Goal: Use online tool/utility: Utilize a website feature to perform a specific function

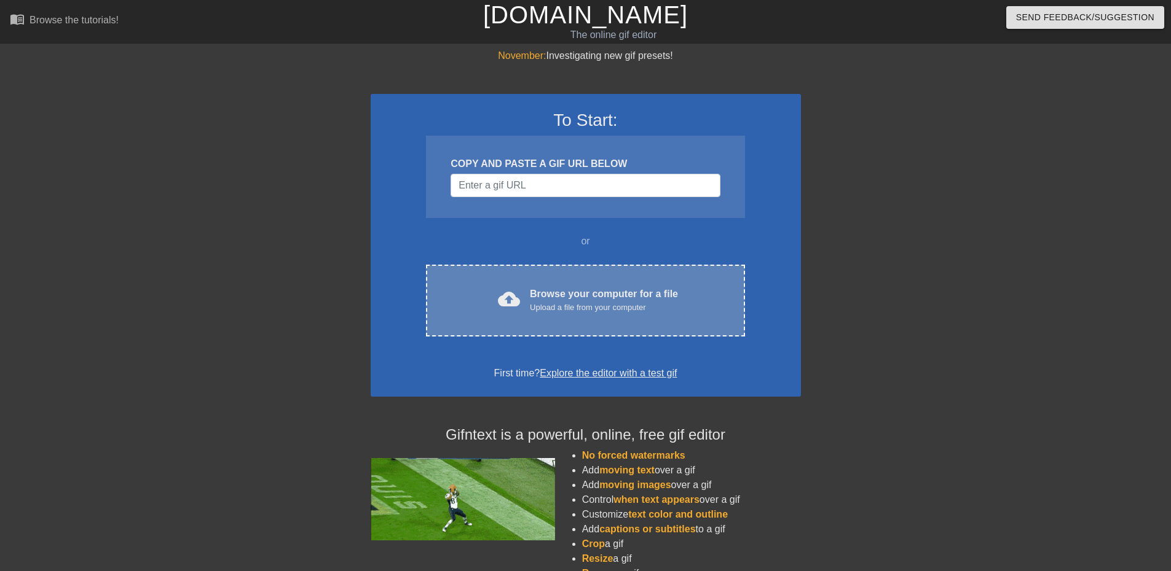
click at [621, 291] on div "Browse your computer for a file Upload a file from your computer" at bounding box center [604, 300] width 148 height 27
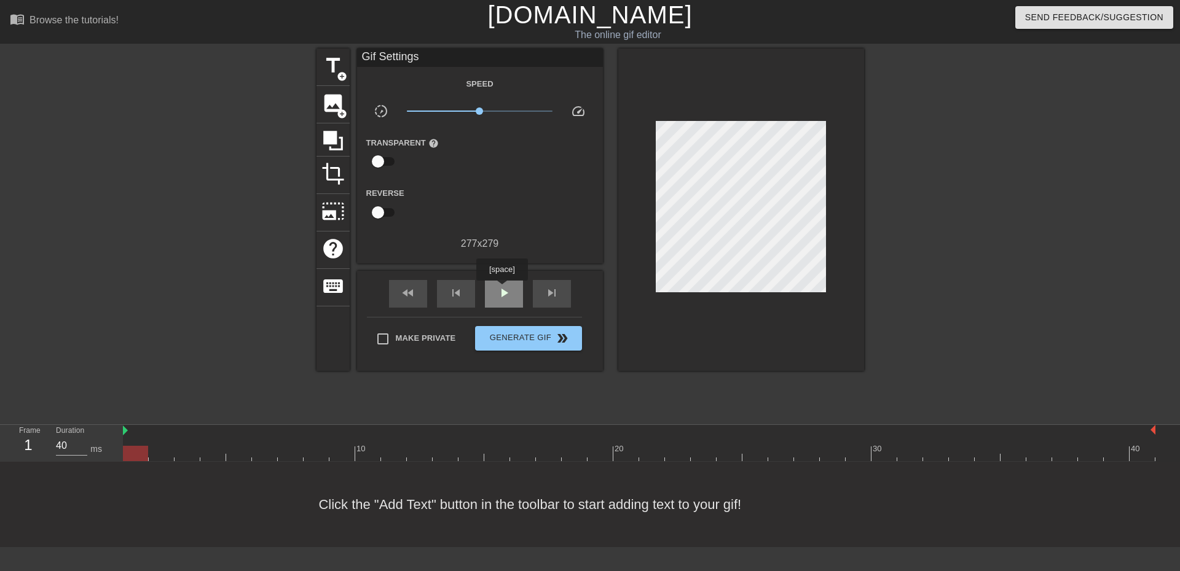
click at [501, 289] on span "play_arrow" at bounding box center [504, 293] width 15 height 15
drag, startPoint x: 478, startPoint y: 110, endPoint x: 489, endPoint y: 112, distance: 10.7
click at [489, 112] on span "x1.33" at bounding box center [488, 111] width 7 height 7
click at [486, 109] on span "x1.23" at bounding box center [485, 111] width 7 height 7
click at [487, 110] on span "x1.27" at bounding box center [487, 111] width 7 height 7
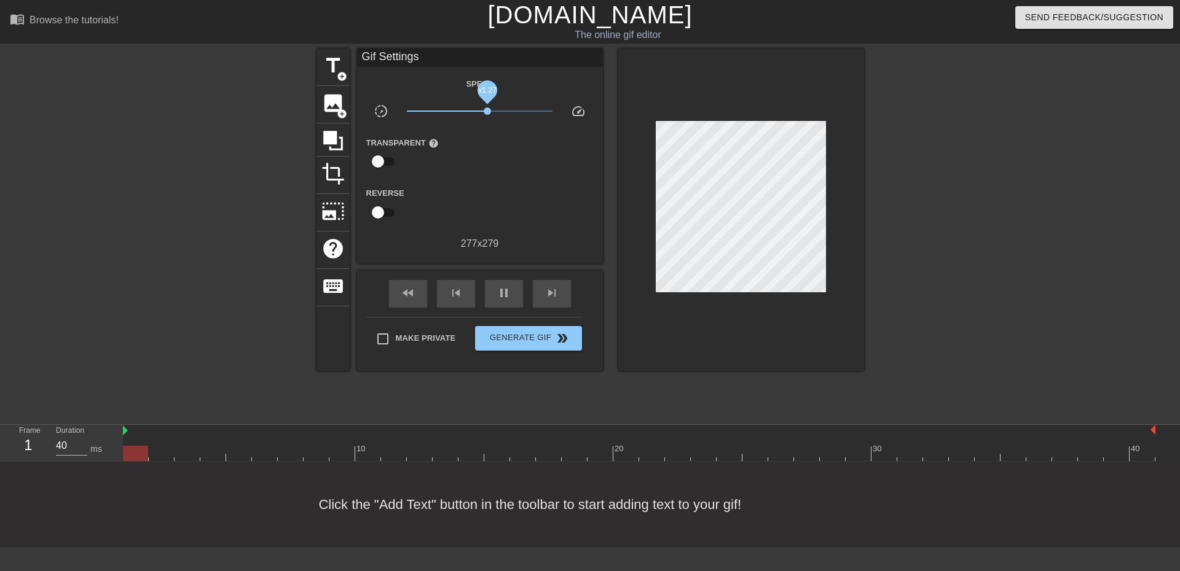
click at [487, 110] on span "x1.27" at bounding box center [487, 111] width 7 height 7
drag, startPoint x: 833, startPoint y: 200, endPoint x: 1000, endPoint y: 130, distance: 181.8
click at [1000, 130] on div at bounding box center [971, 233] width 184 height 369
click at [487, 109] on span "x1.24" at bounding box center [486, 111] width 7 height 7
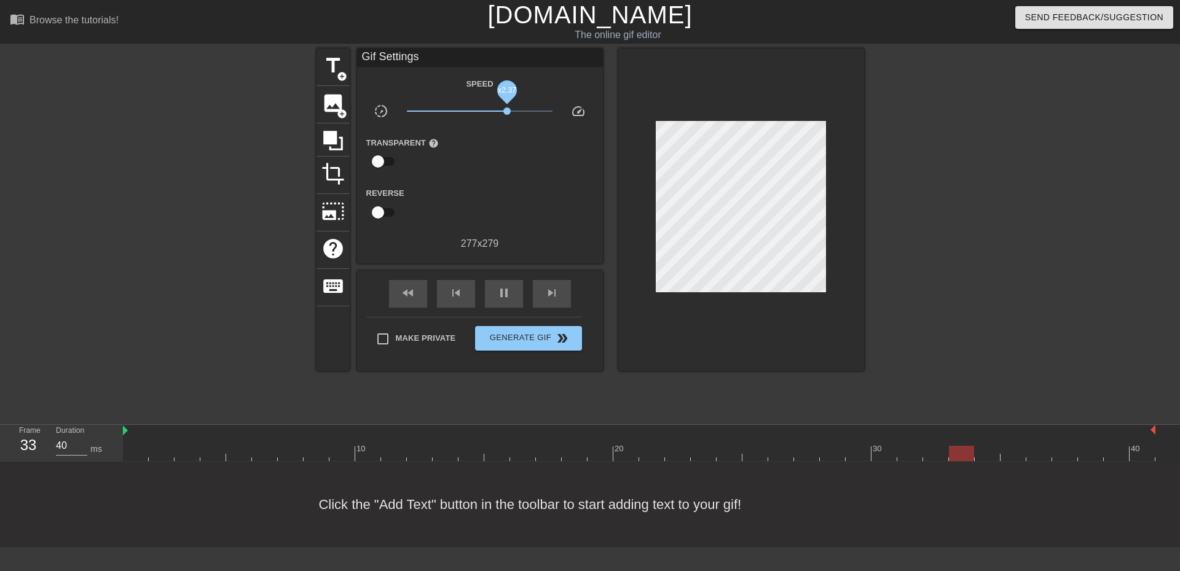
drag, startPoint x: 489, startPoint y: 109, endPoint x: 507, endPoint y: 110, distance: 17.8
click at [507, 110] on span "x2.37" at bounding box center [506, 111] width 7 height 7
drag, startPoint x: 507, startPoint y: 110, endPoint x: 592, endPoint y: 110, distance: 85.4
click at [592, 110] on div "slow_motion_video x10.0 speed" at bounding box center [480, 113] width 246 height 19
drag, startPoint x: 553, startPoint y: 109, endPoint x: 479, endPoint y: 109, distance: 73.7
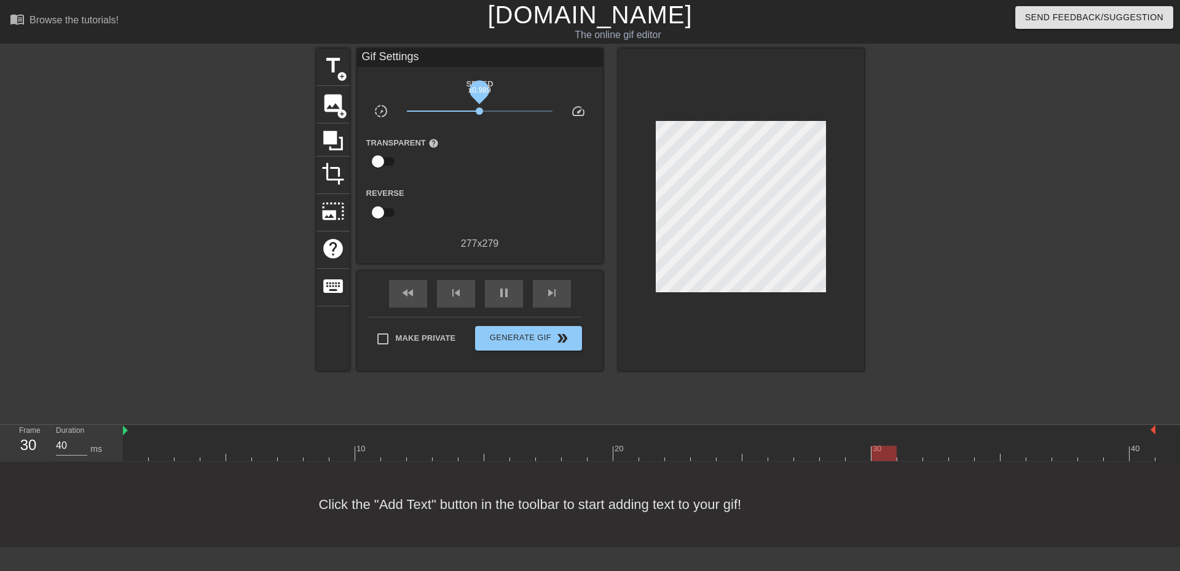
click at [479, 109] on span "x0.989" at bounding box center [479, 111] width 7 height 7
drag, startPoint x: 479, startPoint y: 109, endPoint x: 498, endPoint y: 109, distance: 18.4
click at [498, 109] on span "x1.78" at bounding box center [497, 111] width 7 height 7
drag, startPoint x: 498, startPoint y: 109, endPoint x: 487, endPoint y: 111, distance: 10.6
click at [487, 111] on span "x1.27" at bounding box center [487, 111] width 7 height 7
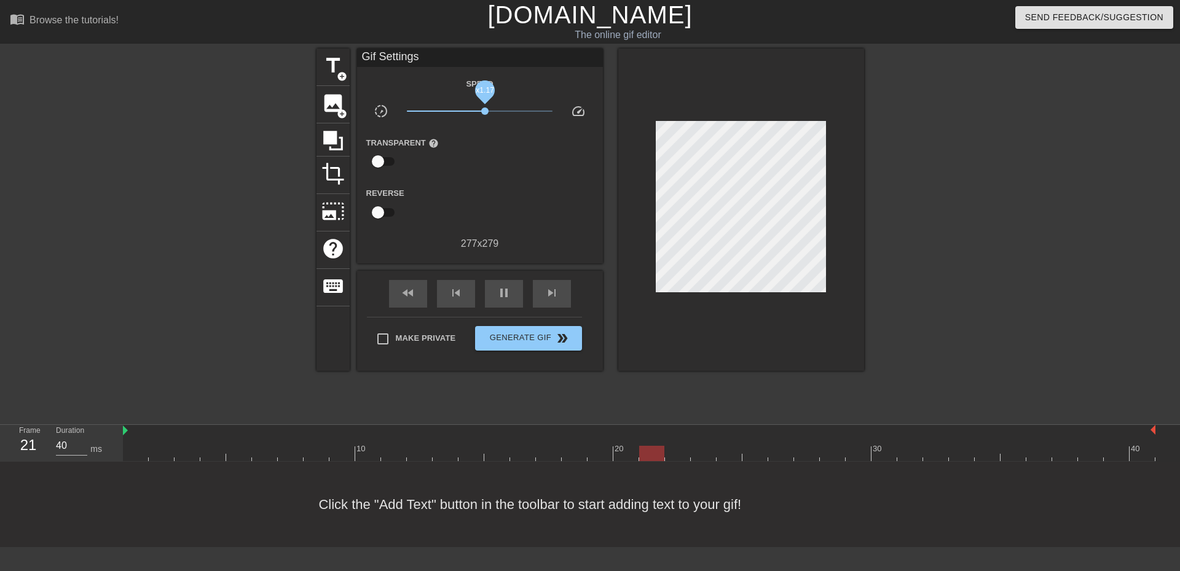
click at [485, 112] on span "x1.17" at bounding box center [484, 111] width 7 height 7
drag, startPoint x: 485, startPoint y: 112, endPoint x: 433, endPoint y: 117, distance: 52.5
click at [433, 117] on span "x0.226" at bounding box center [480, 111] width 146 height 15
drag, startPoint x: 433, startPoint y: 112, endPoint x: 468, endPoint y: 104, distance: 35.2
click at [468, 104] on span "x0.684" at bounding box center [480, 111] width 146 height 15
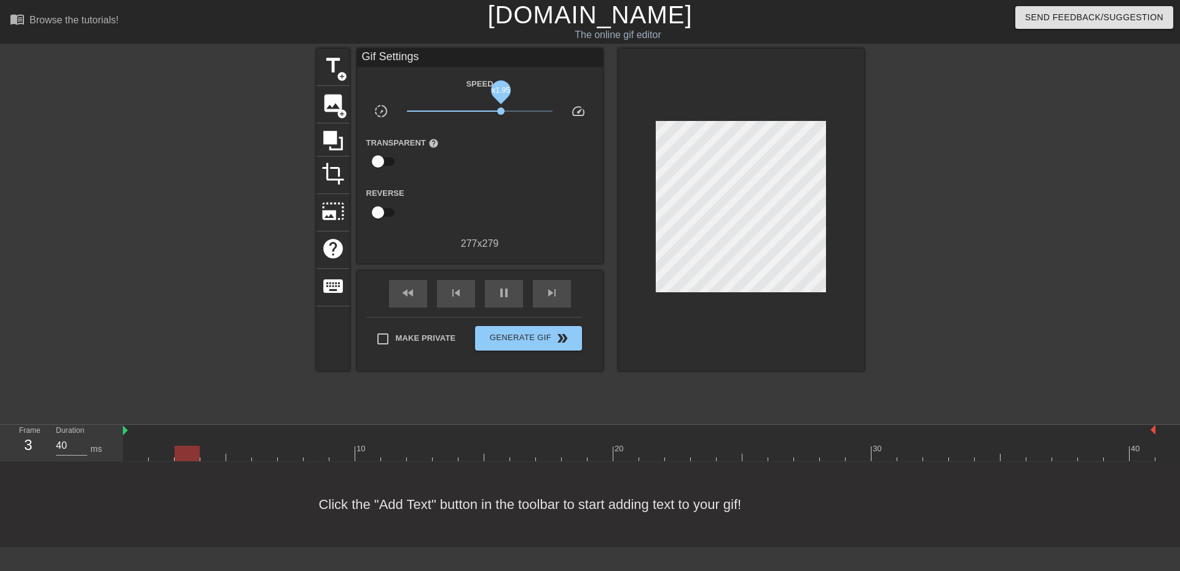
drag, startPoint x: 469, startPoint y: 106, endPoint x: 501, endPoint y: 113, distance: 32.8
click at [501, 113] on span "x1.95" at bounding box center [480, 111] width 146 height 15
drag, startPoint x: 501, startPoint y: 113, endPoint x: 481, endPoint y: 114, distance: 20.3
click at [481, 114] on span "x1.04" at bounding box center [480, 111] width 7 height 7
click at [485, 114] on span "x1.20" at bounding box center [485, 111] width 7 height 7
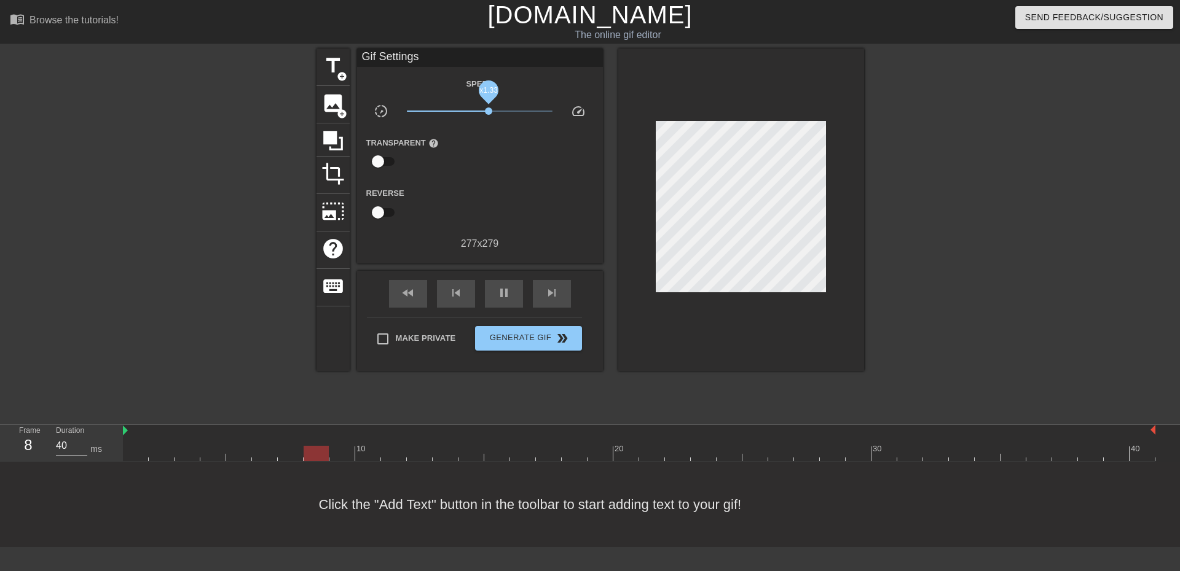
click at [489, 113] on span "x1.33" at bounding box center [488, 111] width 7 height 7
click at [487, 109] on span "x1.24" at bounding box center [486, 111] width 7 height 7
type input "40"
click at [372, 162] on input "checkbox" at bounding box center [378, 161] width 70 height 23
click at [380, 162] on input "checkbox" at bounding box center [390, 161] width 70 height 23
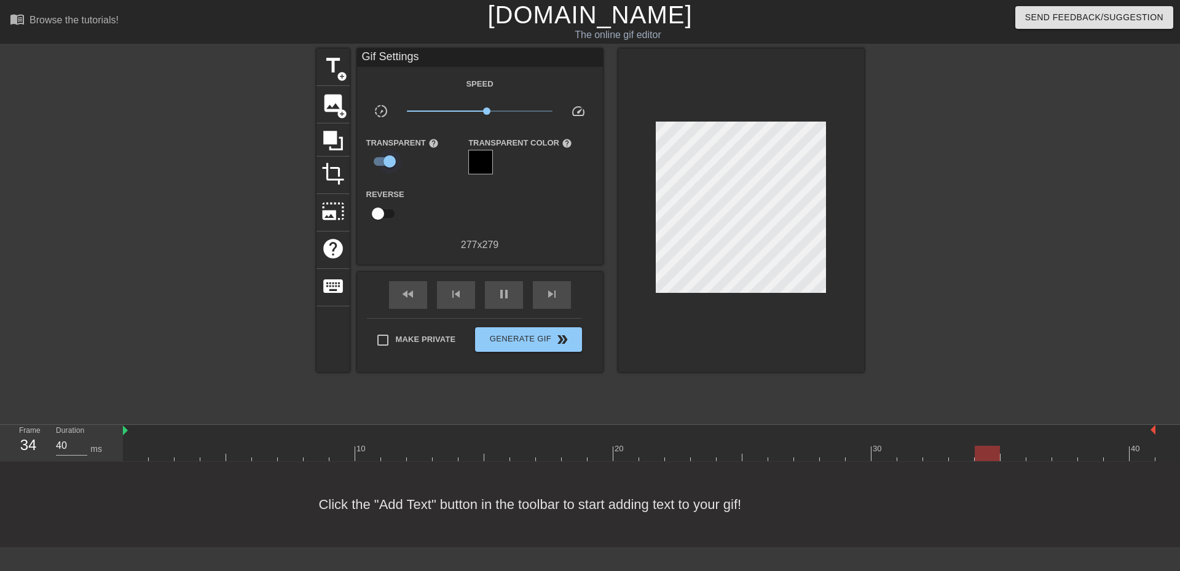
checkbox input "false"
type input "40"
click at [389, 215] on input "checkbox" at bounding box center [378, 212] width 70 height 23
checkbox input "true"
type input "40"
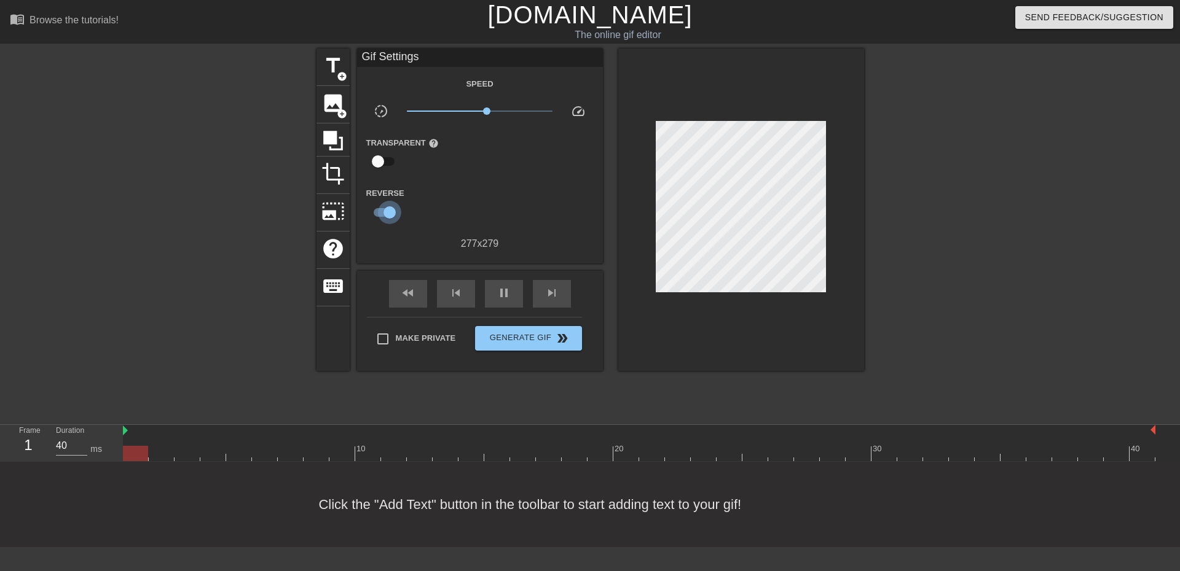
click at [390, 215] on input "checkbox" at bounding box center [390, 212] width 70 height 23
checkbox input "false"
type input "40"
click at [390, 215] on input "checkbox" at bounding box center [378, 212] width 70 height 23
checkbox input "true"
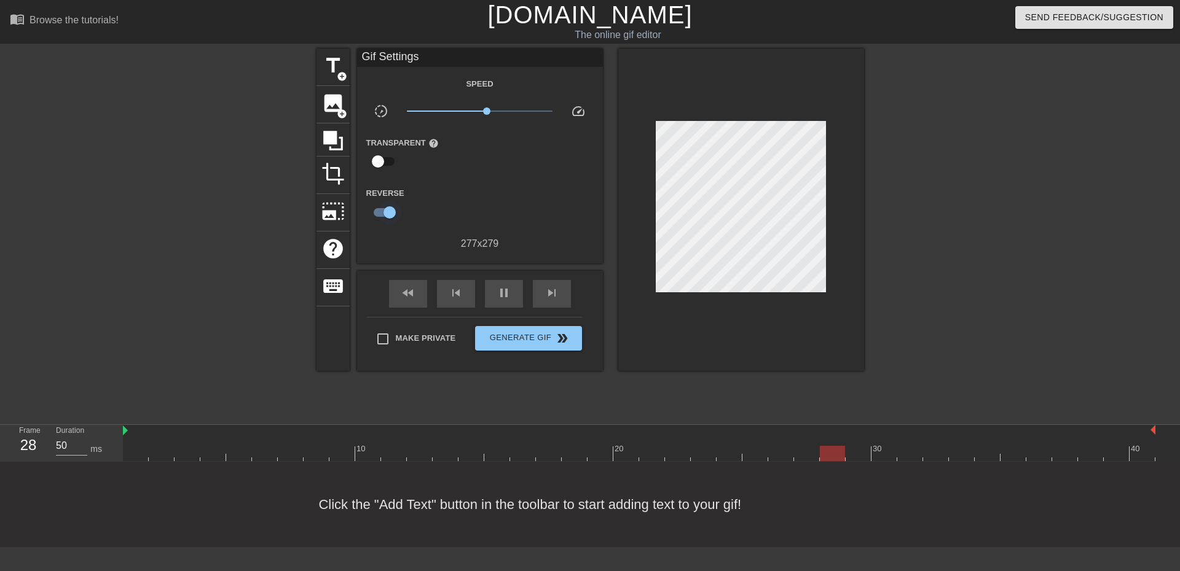
type input "40"
click at [390, 215] on input "checkbox" at bounding box center [390, 212] width 70 height 23
checkbox input "false"
click at [488, 113] on span "x1.30" at bounding box center [487, 111] width 7 height 7
click at [487, 112] on span "x1.24" at bounding box center [486, 111] width 7 height 7
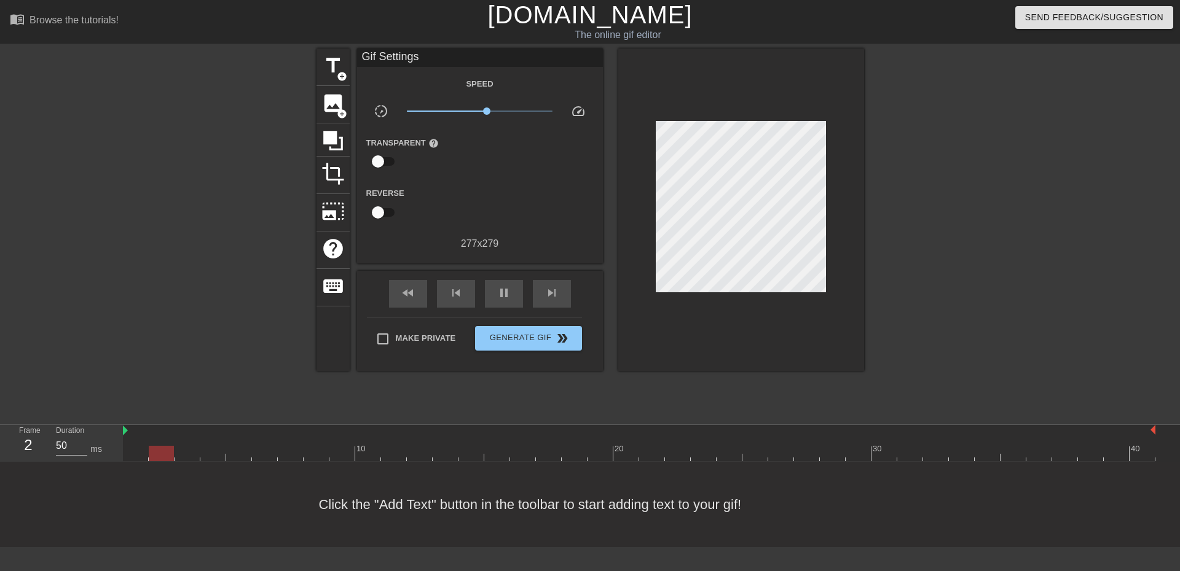
type input "40"
click at [567, 337] on span "double_arrow" at bounding box center [562, 338] width 15 height 15
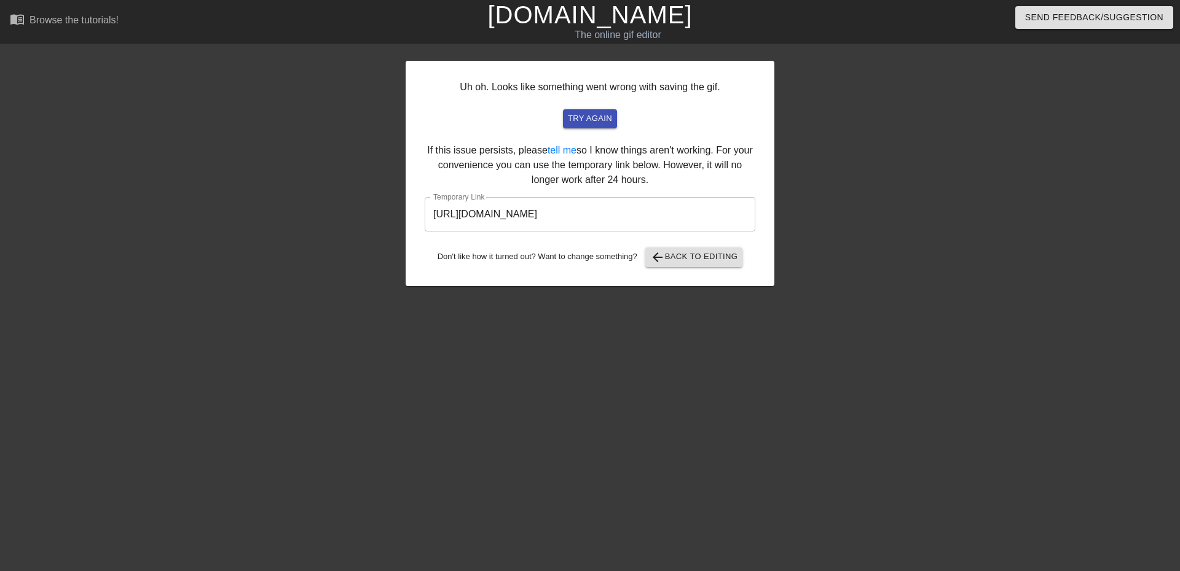
click at [661, 221] on input "[URL][DOMAIN_NAME]" at bounding box center [590, 214] width 331 height 34
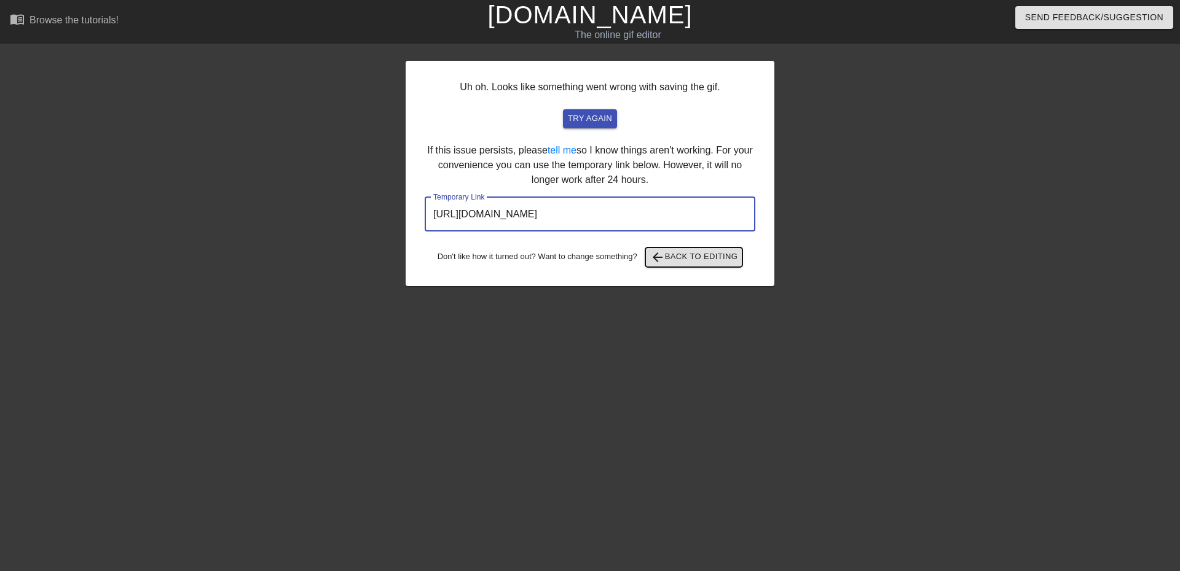
click at [720, 262] on span "arrow_back Back to Editing" at bounding box center [694, 257] width 88 height 15
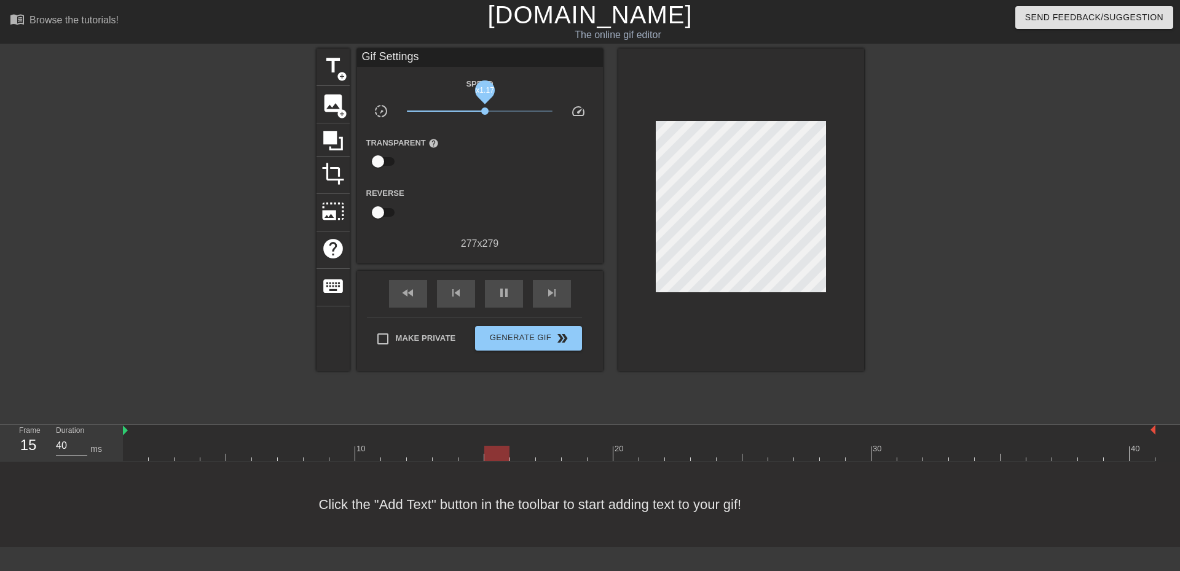
click at [485, 111] on span "x1.17" at bounding box center [484, 111] width 7 height 7
type input "40"
click at [563, 338] on span "double_arrow" at bounding box center [562, 338] width 15 height 15
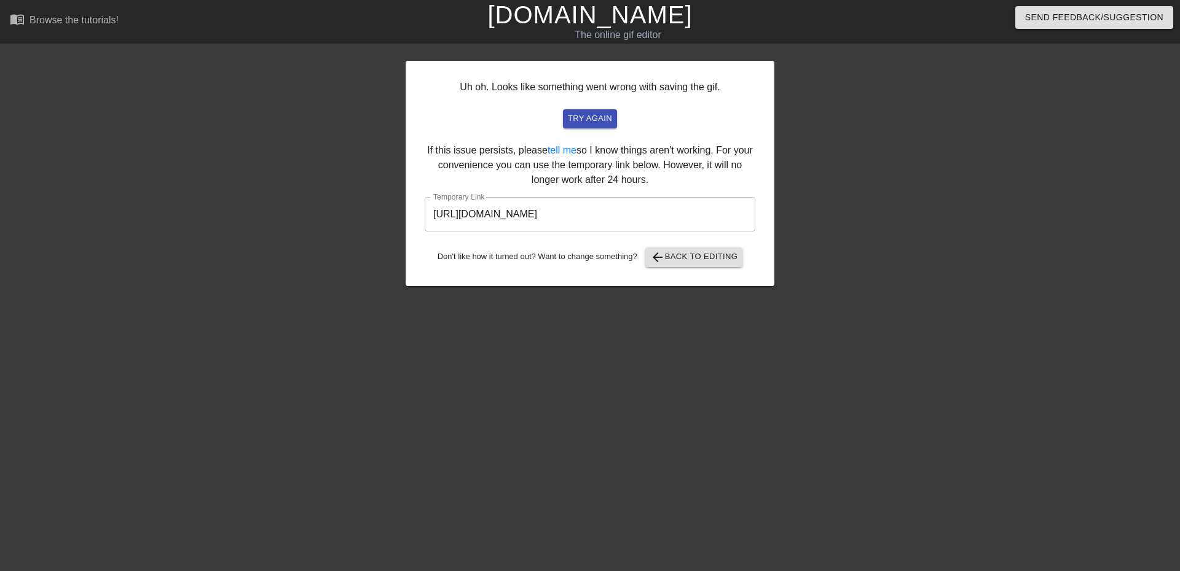
click at [657, 218] on input "[URL][DOMAIN_NAME]" at bounding box center [590, 214] width 331 height 34
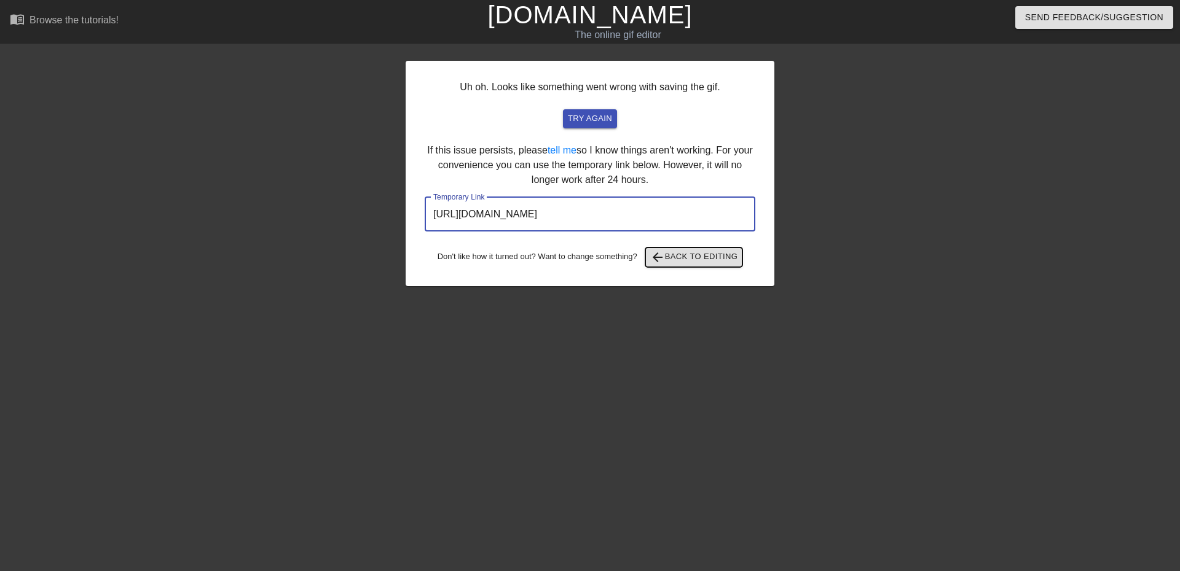
click at [727, 262] on span "arrow_back Back to Editing" at bounding box center [694, 257] width 88 height 15
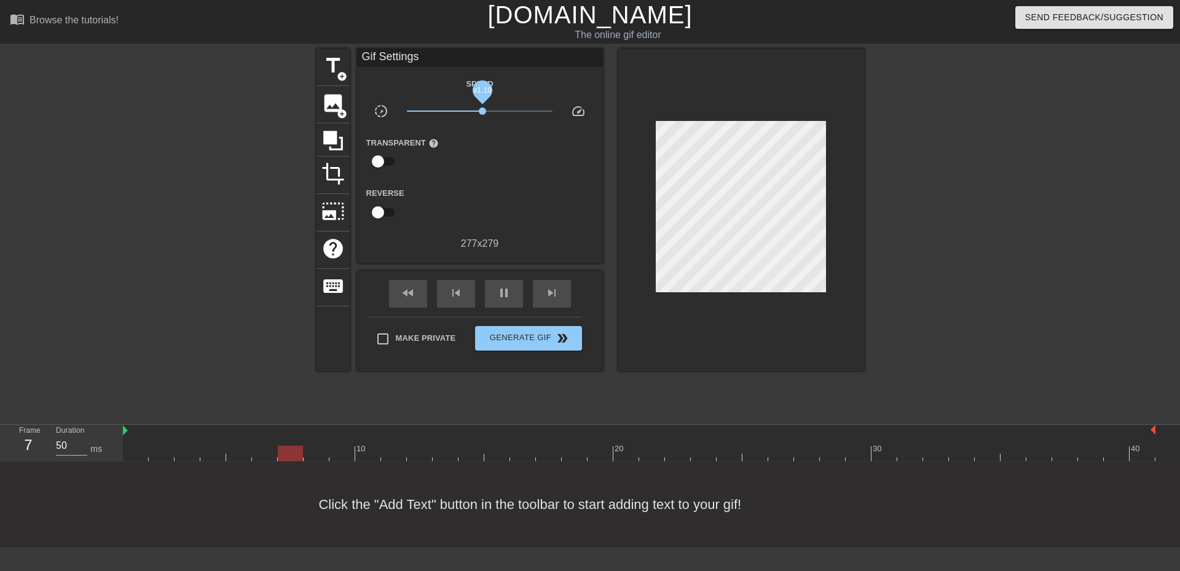
type input "40"
click at [482, 112] on span "x1.10" at bounding box center [482, 111] width 7 height 7
click at [559, 332] on span "double_arrow" at bounding box center [562, 338] width 15 height 15
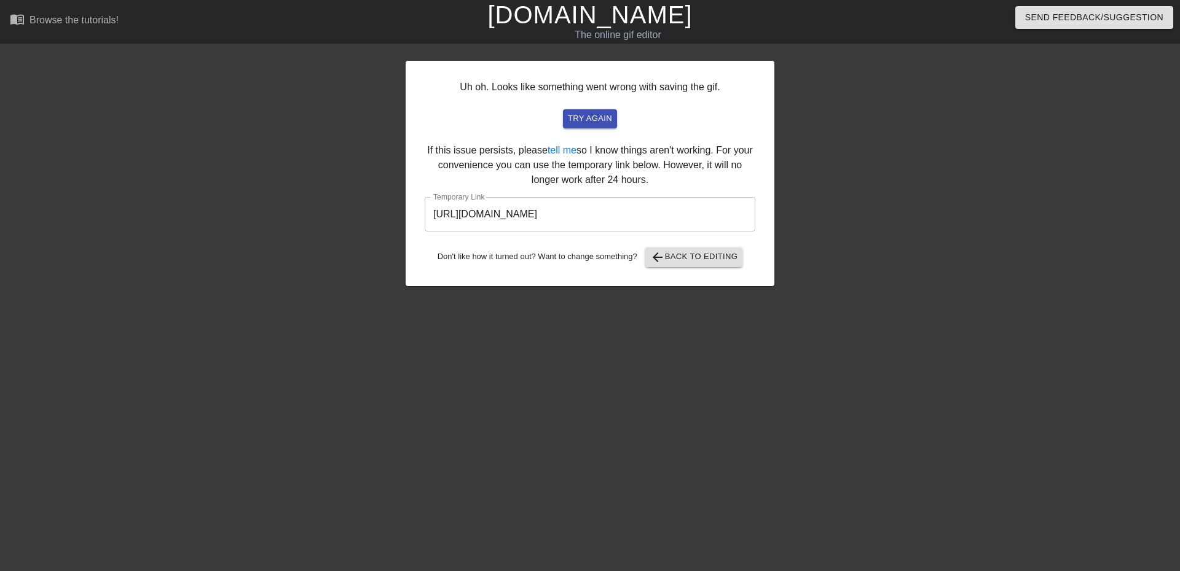
click at [637, 220] on input "[URL][DOMAIN_NAME]" at bounding box center [590, 214] width 331 height 34
click at [694, 269] on div "Uh oh. Looks like something went wrong with saving the gif. try again If this i…" at bounding box center [590, 174] width 369 height 226
click at [697, 262] on span "arrow_back Back to Editing" at bounding box center [694, 257] width 88 height 15
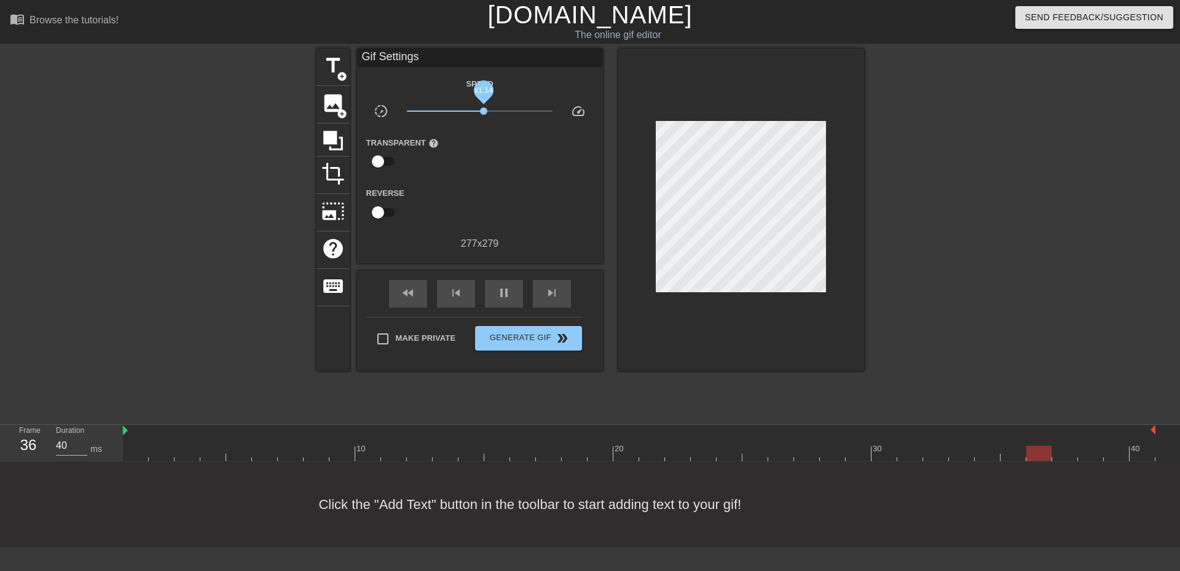
click at [484, 111] on span "x1.14" at bounding box center [483, 111] width 7 height 7
type input "40"
click at [562, 331] on span "double_arrow" at bounding box center [562, 338] width 15 height 15
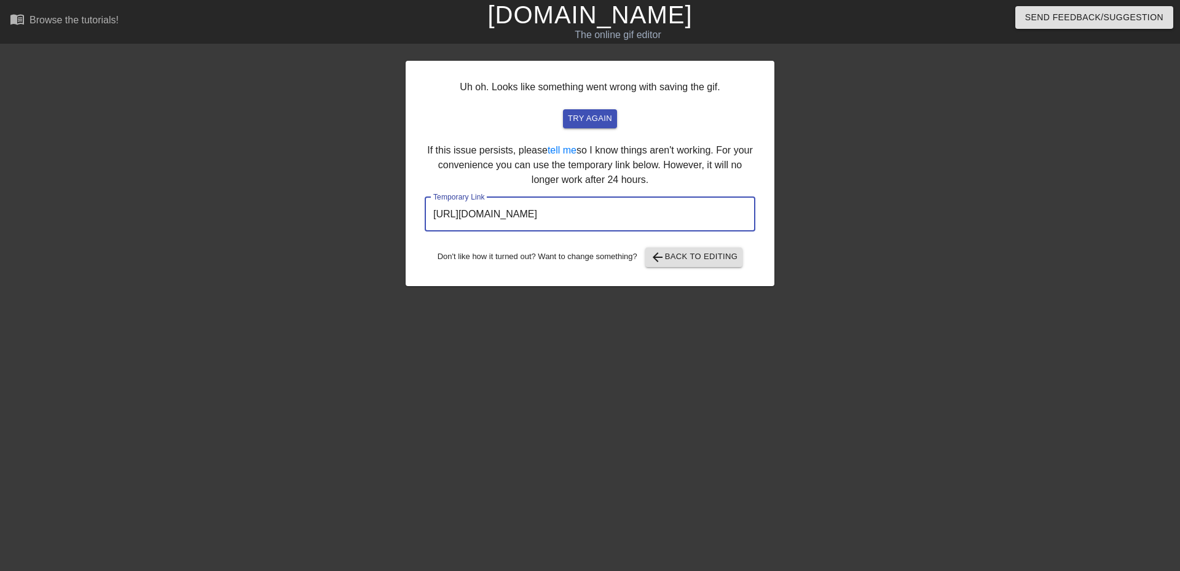
click at [688, 220] on input "[URL][DOMAIN_NAME]" at bounding box center [590, 214] width 331 height 34
click at [688, 250] on span "arrow_back Back to Editing" at bounding box center [694, 257] width 88 height 15
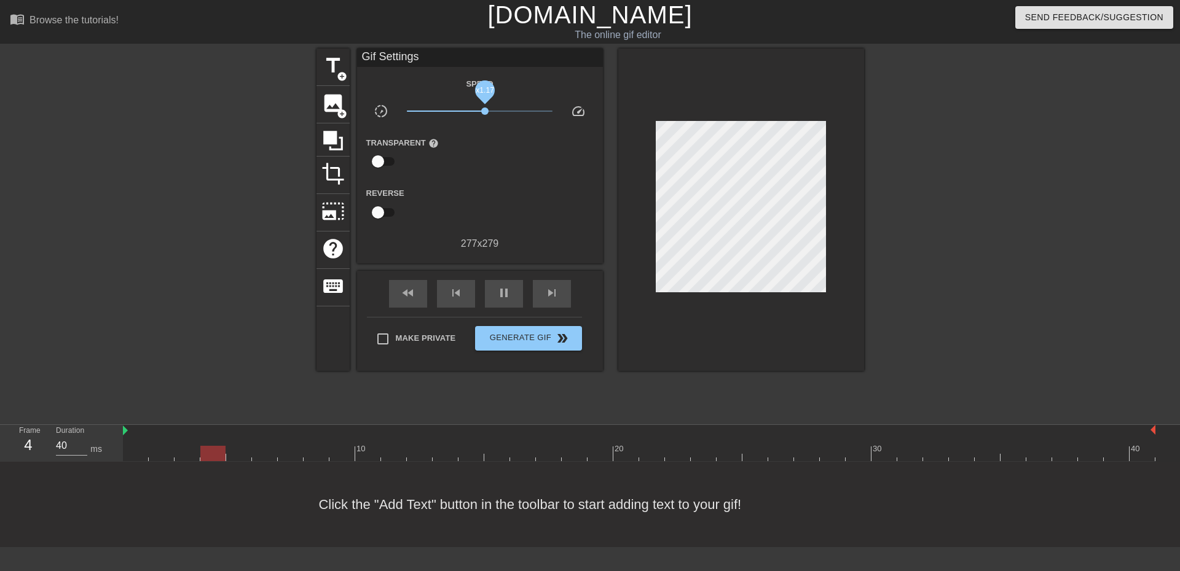
click at [485, 111] on span "x1.17" at bounding box center [484, 111] width 7 height 7
type input "40"
click at [564, 334] on span "double_arrow" at bounding box center [562, 338] width 15 height 15
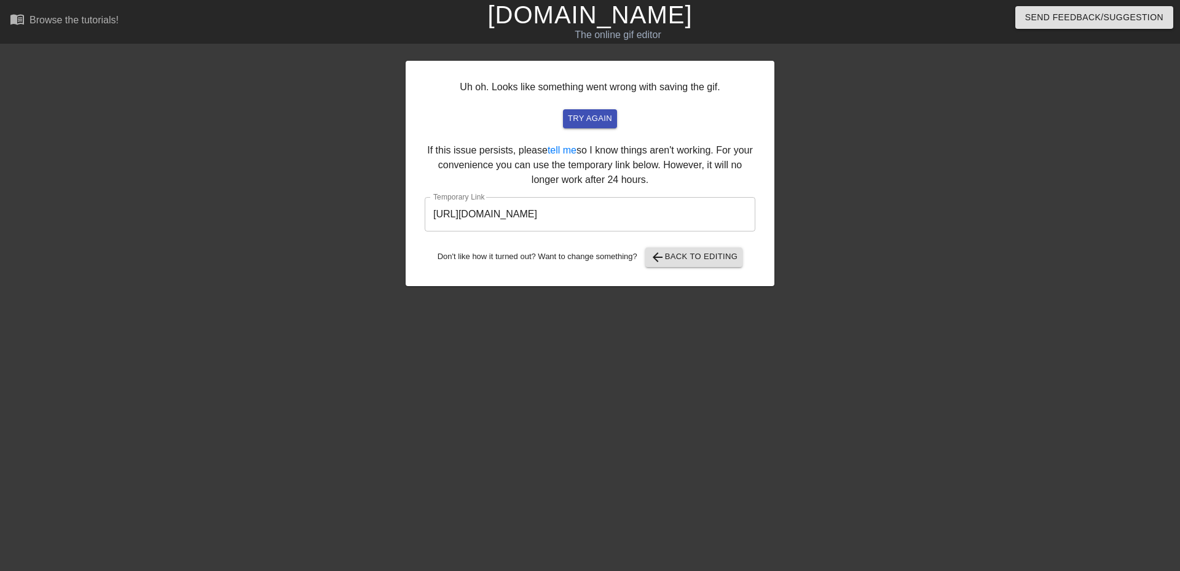
click at [652, 217] on input "[URL][DOMAIN_NAME]" at bounding box center [590, 214] width 331 height 34
click at [652, 221] on input "[URL][DOMAIN_NAME]" at bounding box center [590, 214] width 331 height 34
drag, startPoint x: 652, startPoint y: 221, endPoint x: 642, endPoint y: 212, distance: 13.9
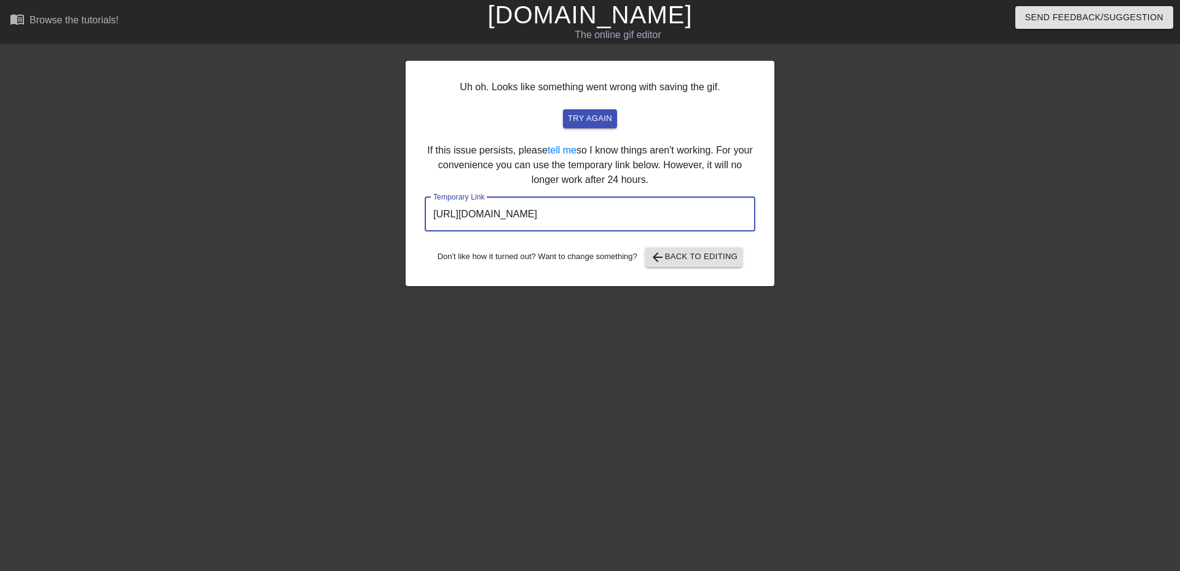
click at [642, 212] on input "[URL][DOMAIN_NAME]" at bounding box center [590, 214] width 331 height 34
click at [724, 245] on div "Uh oh. Looks like something went wrong with saving the gif. try again If this i…" at bounding box center [590, 174] width 369 height 226
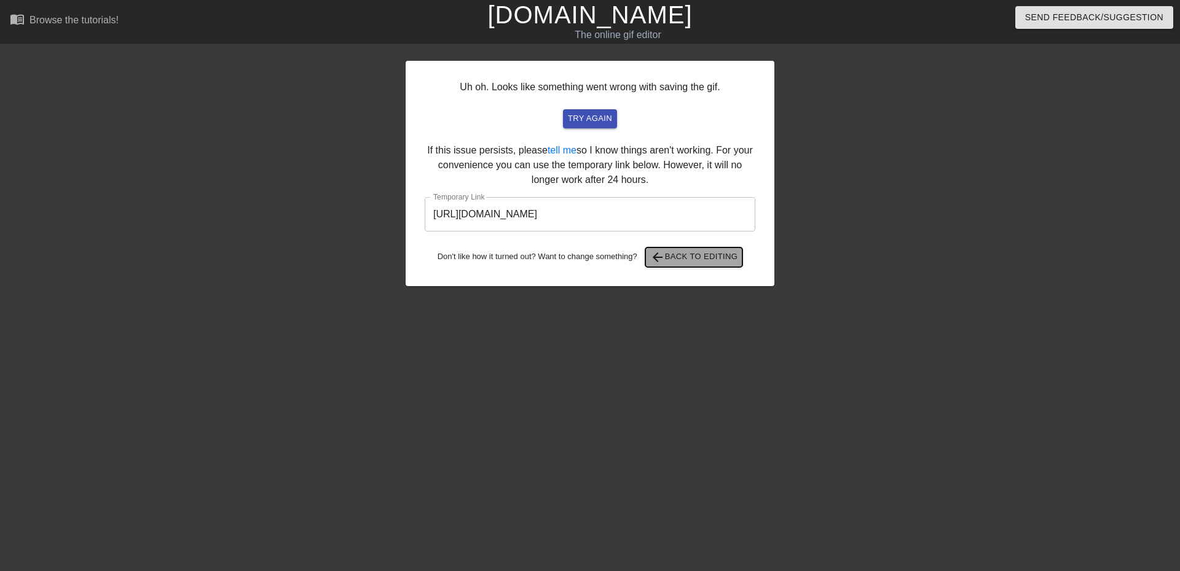
click at [720, 251] on span "arrow_back Back to Editing" at bounding box center [694, 257] width 88 height 15
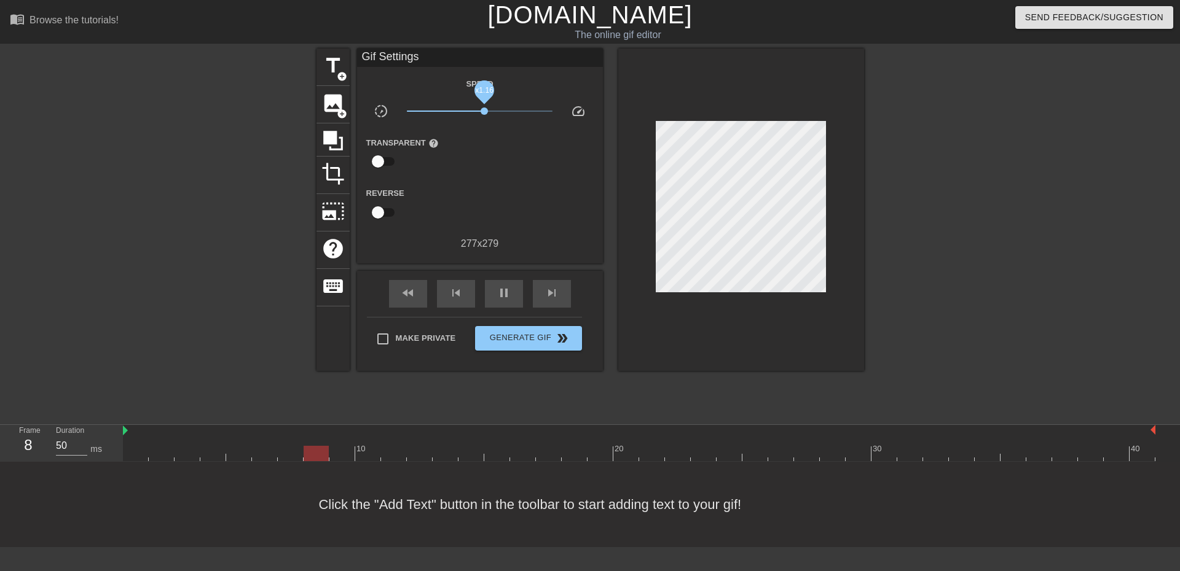
type input "40"
click at [484, 109] on span "x1.16" at bounding box center [484, 111] width 7 height 7
click at [556, 342] on span "double_arrow" at bounding box center [562, 338] width 15 height 15
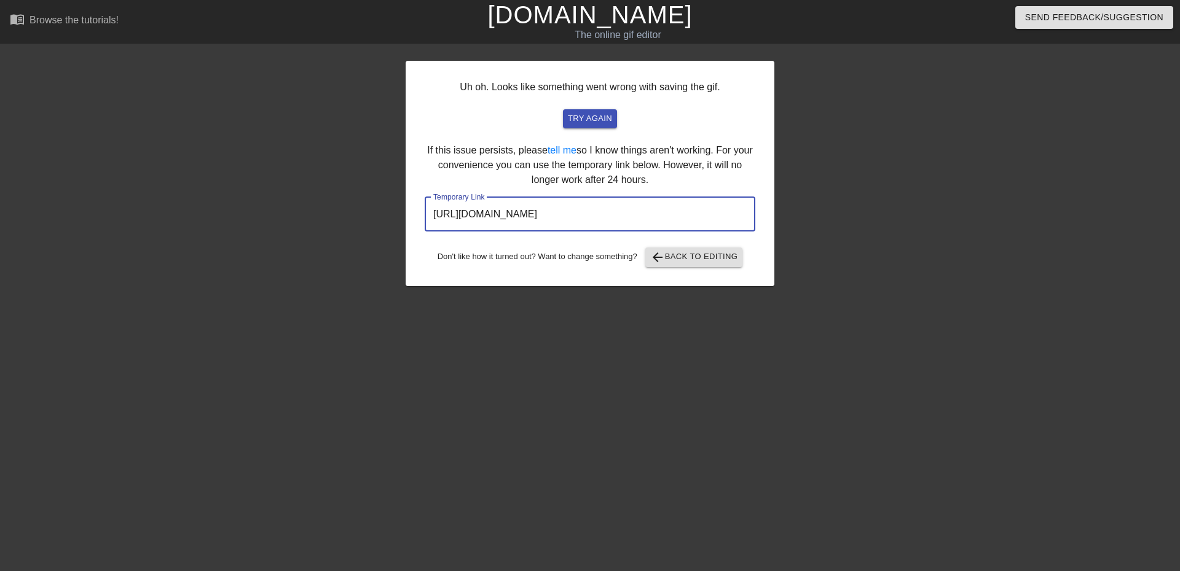
click at [643, 215] on input "[URL][DOMAIN_NAME]" at bounding box center [590, 214] width 331 height 34
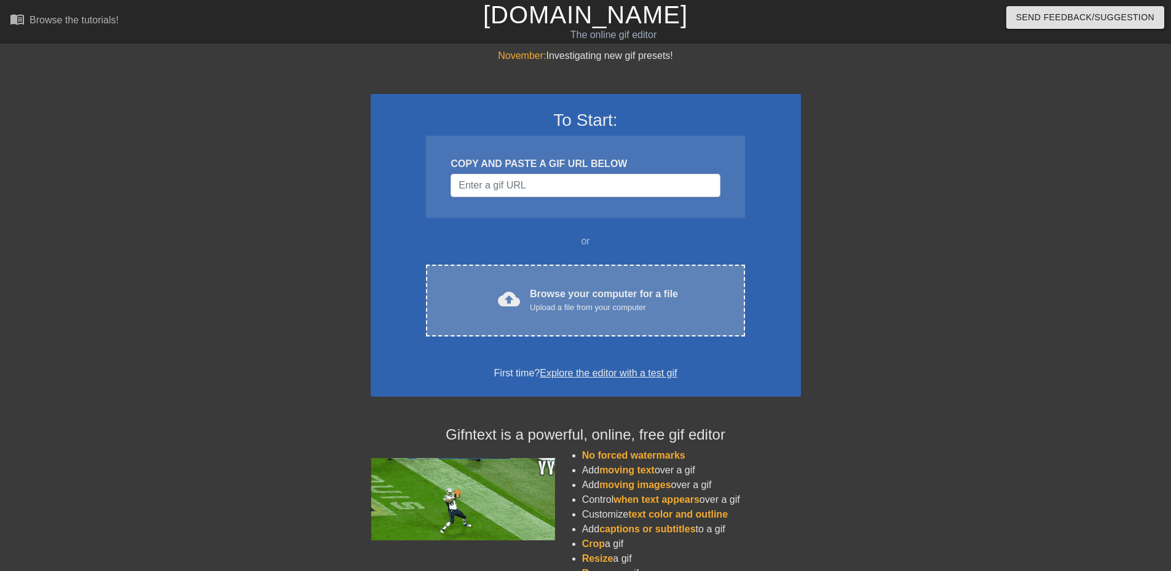
click at [575, 296] on div "Browse your computer for a file Upload a file from your computer" at bounding box center [604, 300] width 148 height 27
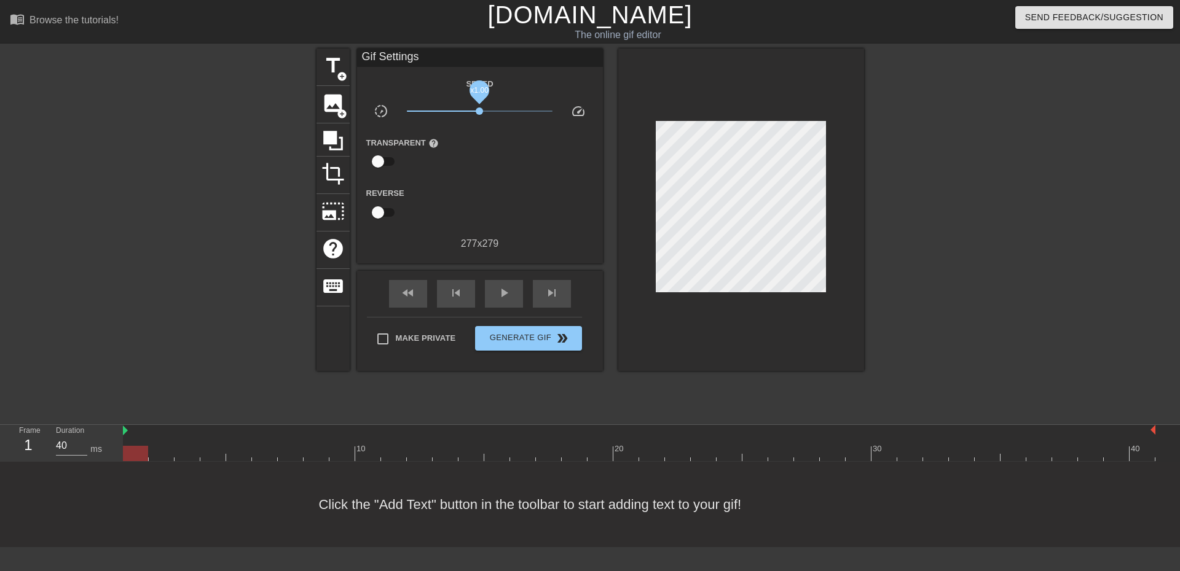
click at [479, 111] on span "x1.00" at bounding box center [479, 111] width 7 height 7
click at [490, 292] on div "play_arrow" at bounding box center [504, 294] width 38 height 28
click at [570, 331] on span "double_arrow" at bounding box center [562, 338] width 15 height 15
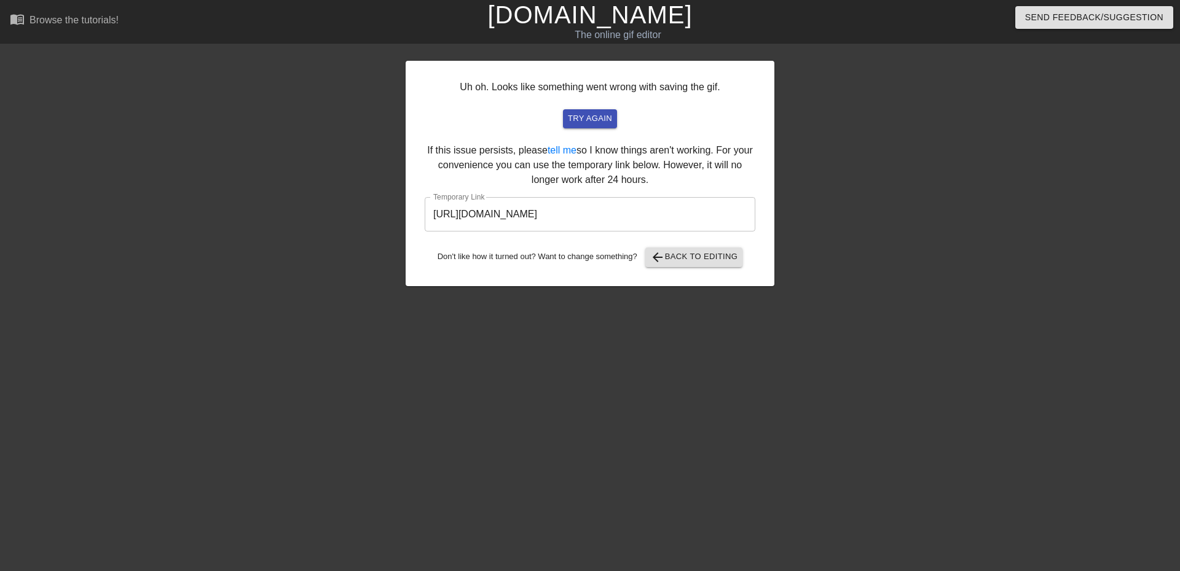
click at [661, 220] on input "https://www.gifntext.com/temp_generations/XI4qvYXQ.gif" at bounding box center [590, 214] width 331 height 34
click at [723, 242] on div "Uh oh. Looks like something went wrong with saving the gif. try again If this i…" at bounding box center [590, 174] width 369 height 226
click at [723, 254] on span "arrow_back Back to Editing" at bounding box center [694, 257] width 88 height 15
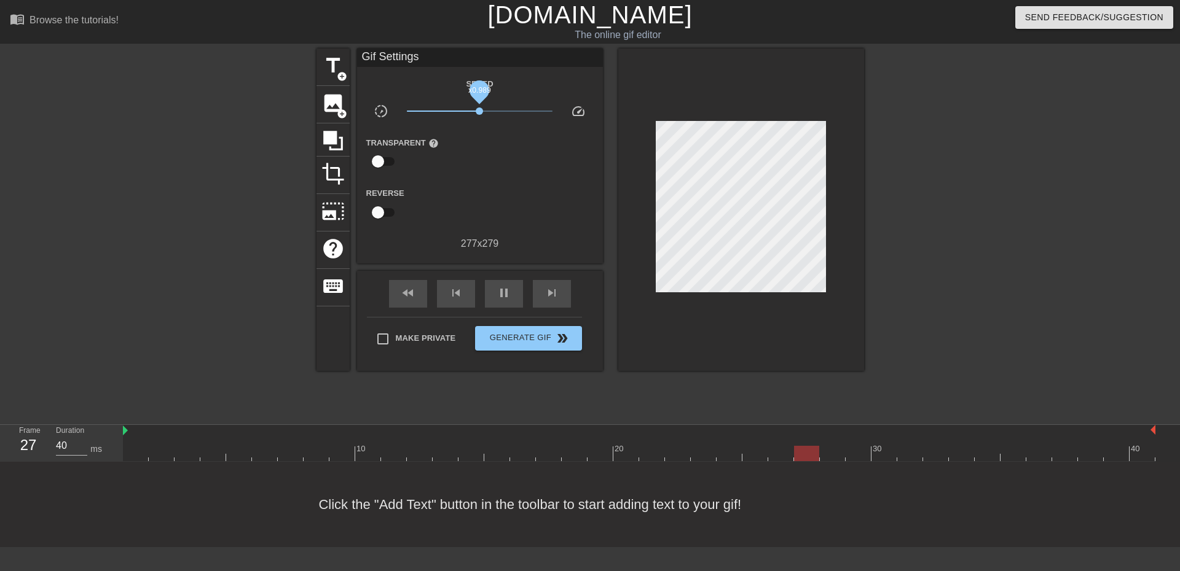
click at [479, 110] on span "x0.989" at bounding box center [479, 111] width 7 height 7
click at [563, 332] on span "double_arrow" at bounding box center [562, 338] width 15 height 15
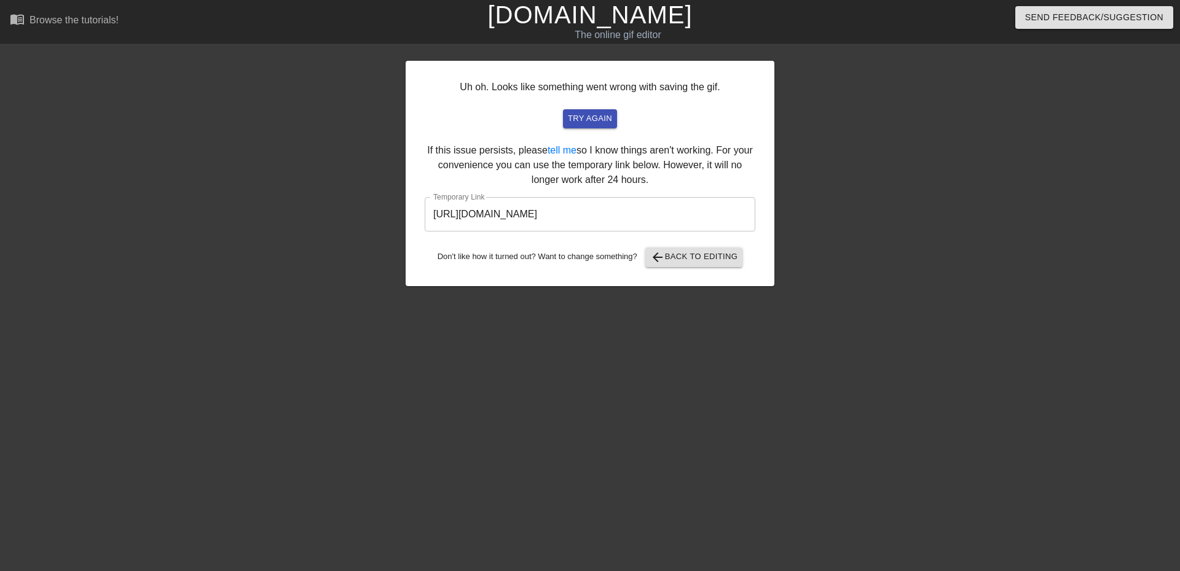
click at [629, 213] on input "https://www.gifntext.com/temp_generations/qiiKiSQK.gif" at bounding box center [590, 214] width 331 height 34
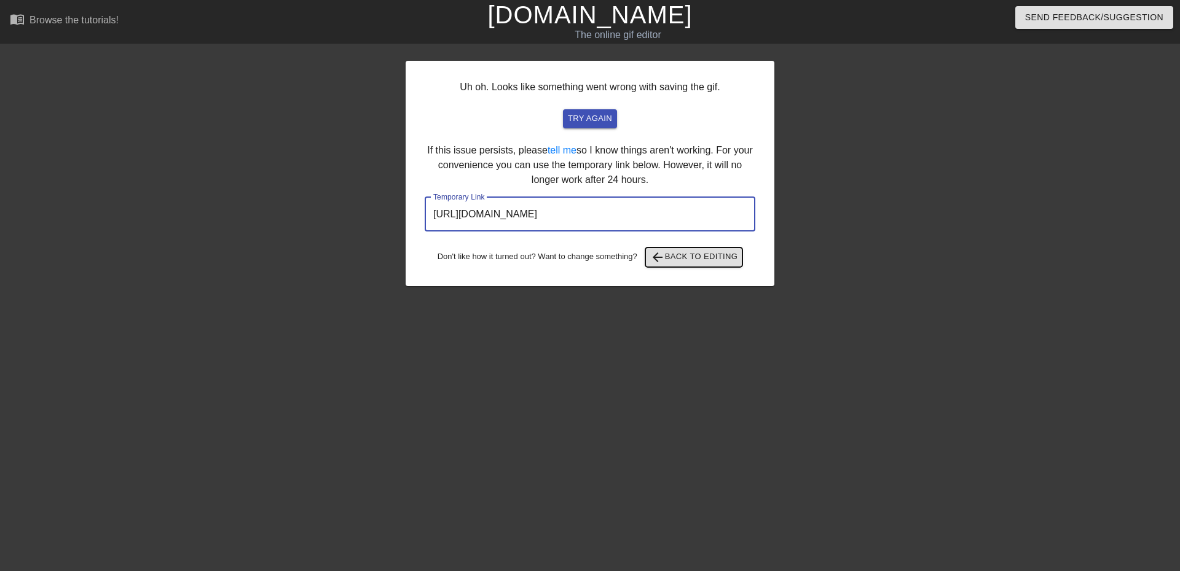
click at [721, 261] on span "arrow_back Back to Editing" at bounding box center [694, 257] width 88 height 15
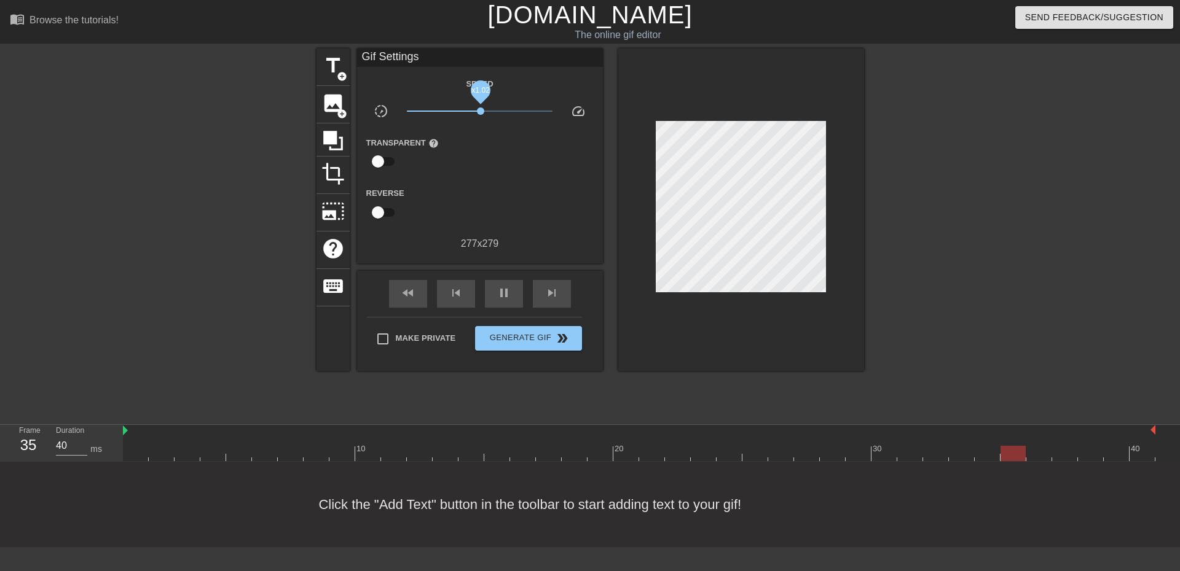
click at [479, 110] on span "x1.02" at bounding box center [480, 111] width 7 height 7
click at [573, 331] on span "Generate Gif double_arrow" at bounding box center [528, 338] width 96 height 15
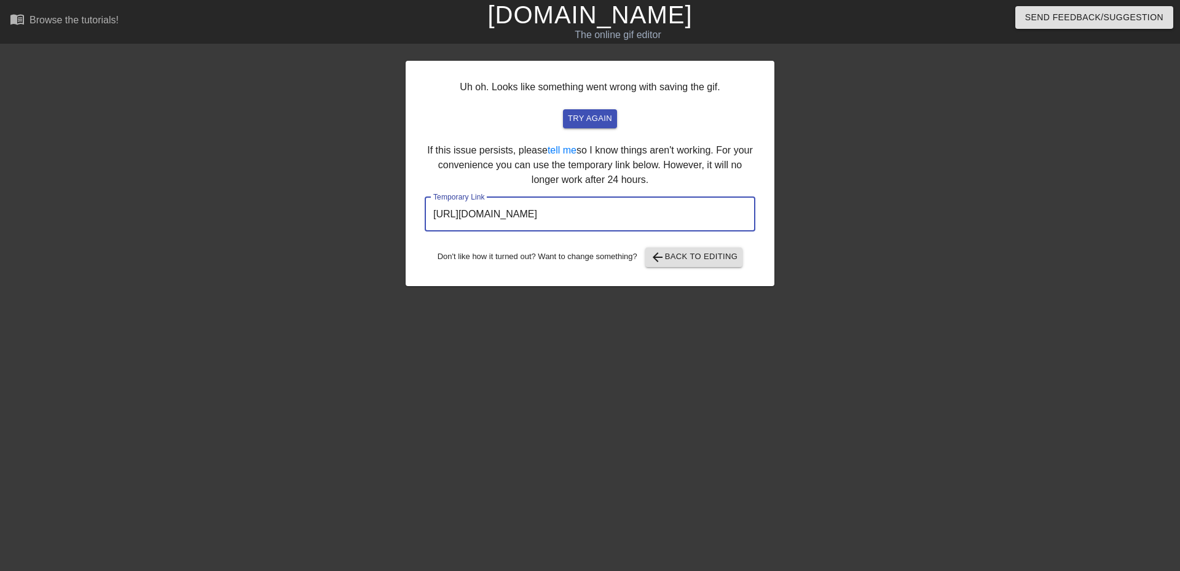
click at [673, 212] on input "https://www.gifntext.com/temp_generations/lunkkNpW.gif" at bounding box center [590, 214] width 331 height 34
click at [672, 214] on input "https://www.gifntext.com/temp_generations/lunkkNpW.gif" at bounding box center [590, 214] width 331 height 34
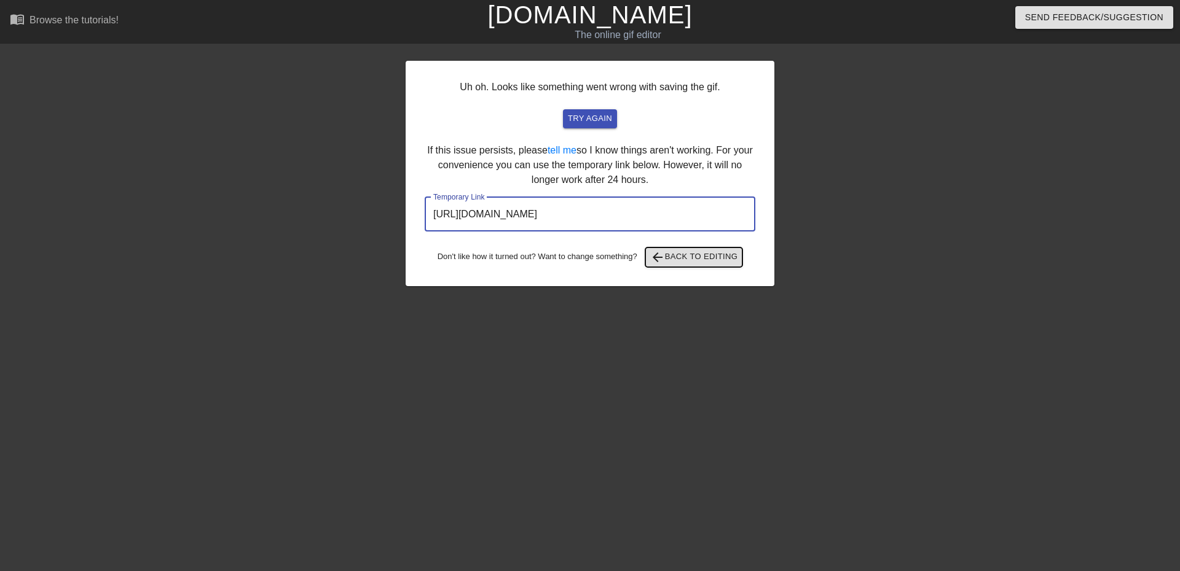
click at [688, 253] on span "arrow_back Back to Editing" at bounding box center [694, 257] width 88 height 15
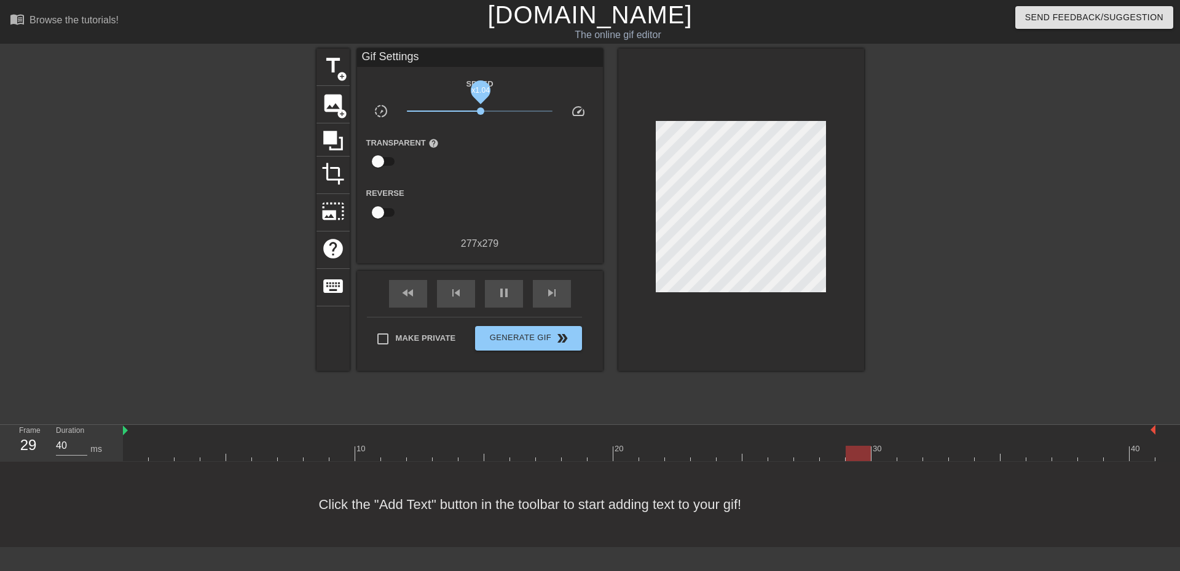
click at [507, 131] on div "Speed slow_motion_video x1.04 speed Transparent help Reverse 277 x 279" at bounding box center [479, 163] width 227 height 175
click at [481, 109] on span "x1.05" at bounding box center [480, 111] width 7 height 7
click at [571, 335] on span "Generate Gif double_arrow" at bounding box center [528, 338] width 96 height 15
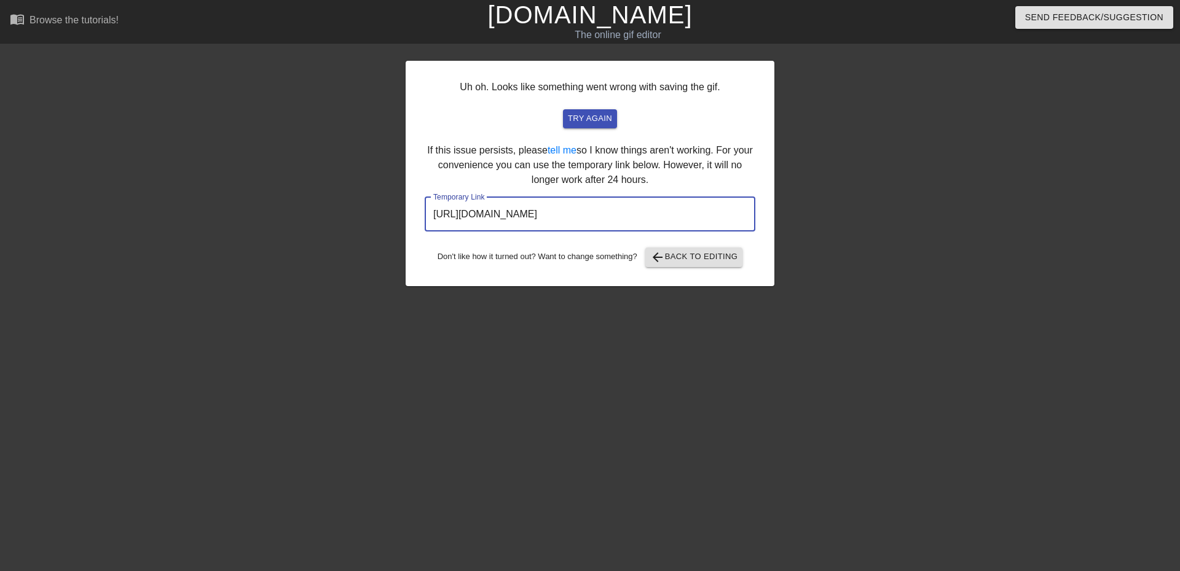
click at [668, 214] on input "https://www.gifntext.com/temp_generations/Kcxsfowj.gif" at bounding box center [590, 214] width 331 height 34
click at [721, 260] on span "arrow_back Back to Editing" at bounding box center [694, 257] width 88 height 15
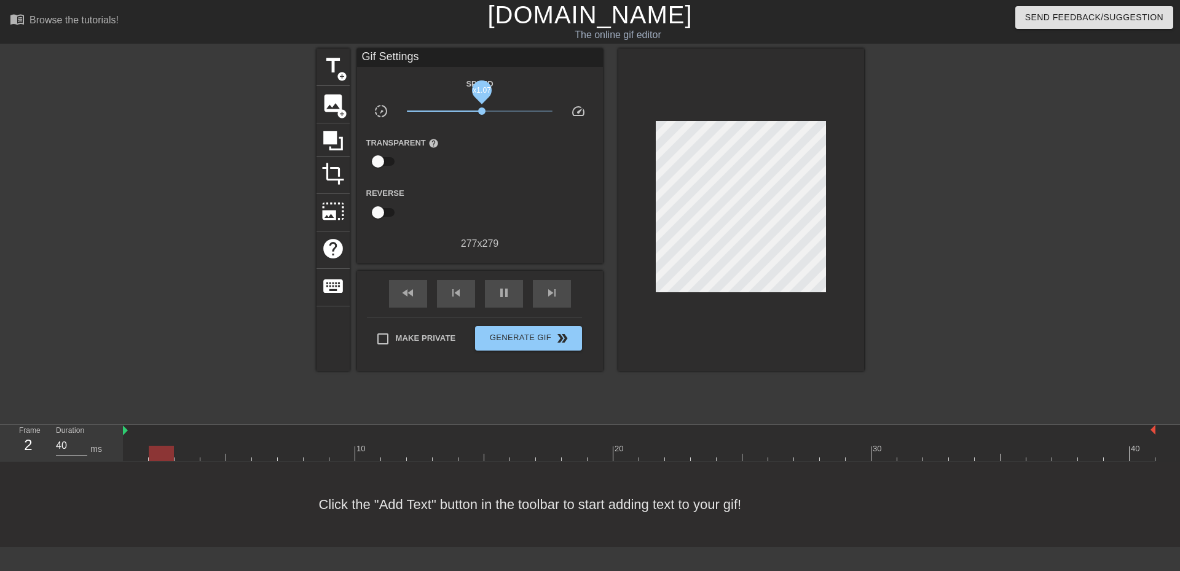
click at [482, 110] on span "x1.07" at bounding box center [481, 111] width 7 height 7
click at [564, 331] on span "double_arrow" at bounding box center [562, 338] width 15 height 15
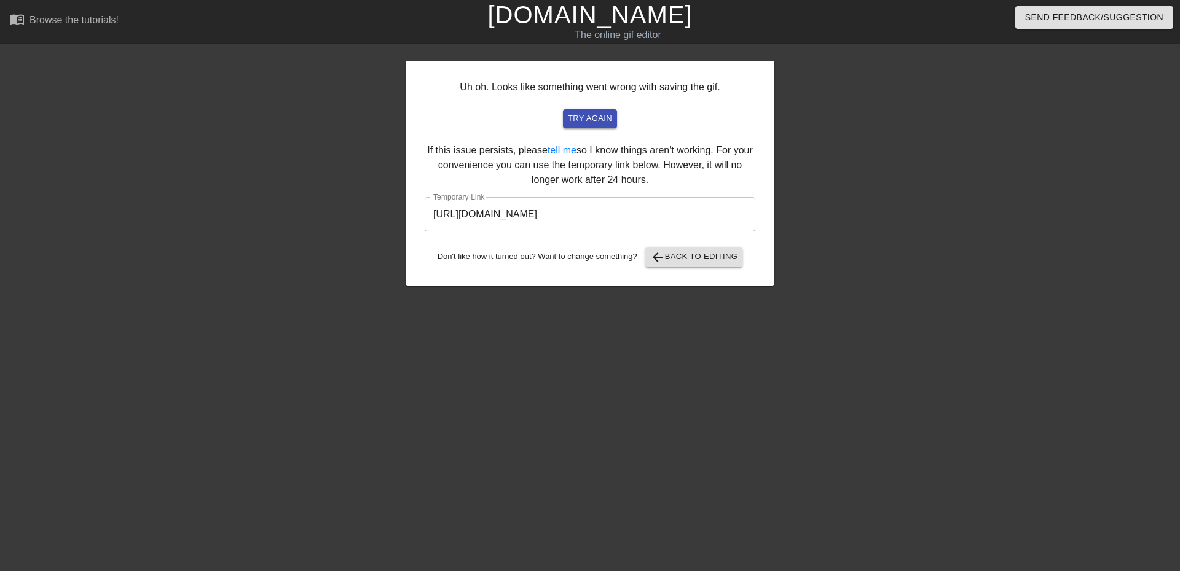
click at [691, 213] on input "https://www.gifntext.com/temp_generations/ATSXPUas.gif" at bounding box center [590, 214] width 331 height 34
drag, startPoint x: 686, startPoint y: 238, endPoint x: 686, endPoint y: 213, distance: 25.2
click at [686, 213] on input "https://www.gifntext.com/temp_generations/ATSXPUas.gif" at bounding box center [590, 214] width 331 height 34
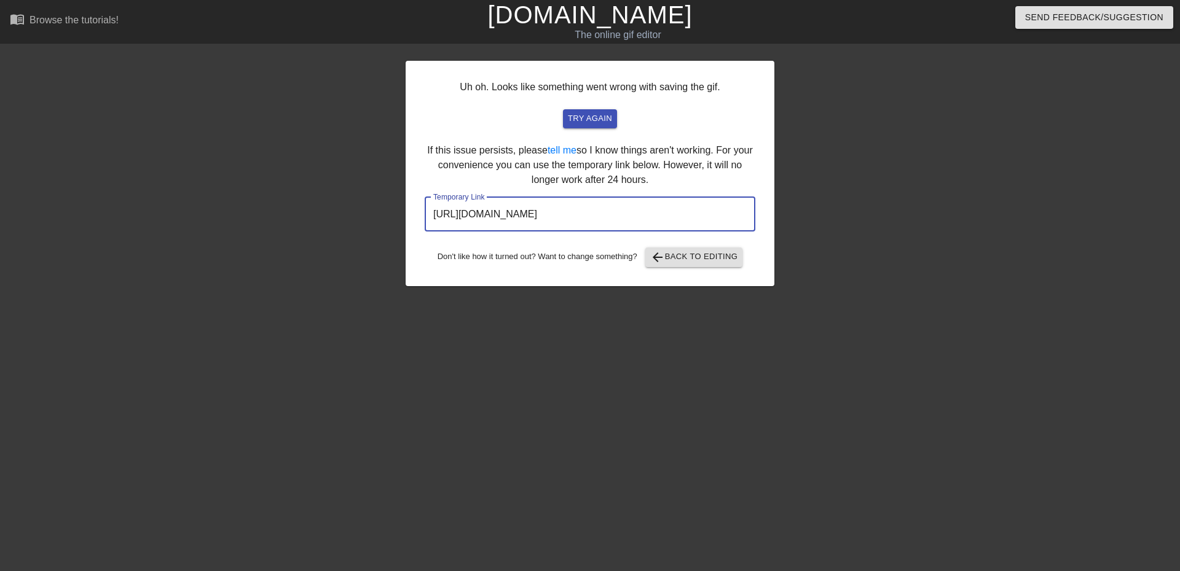
click at [686, 213] on input "https://www.gifntext.com/temp_generations/ATSXPUas.gif" at bounding box center [590, 214] width 331 height 34
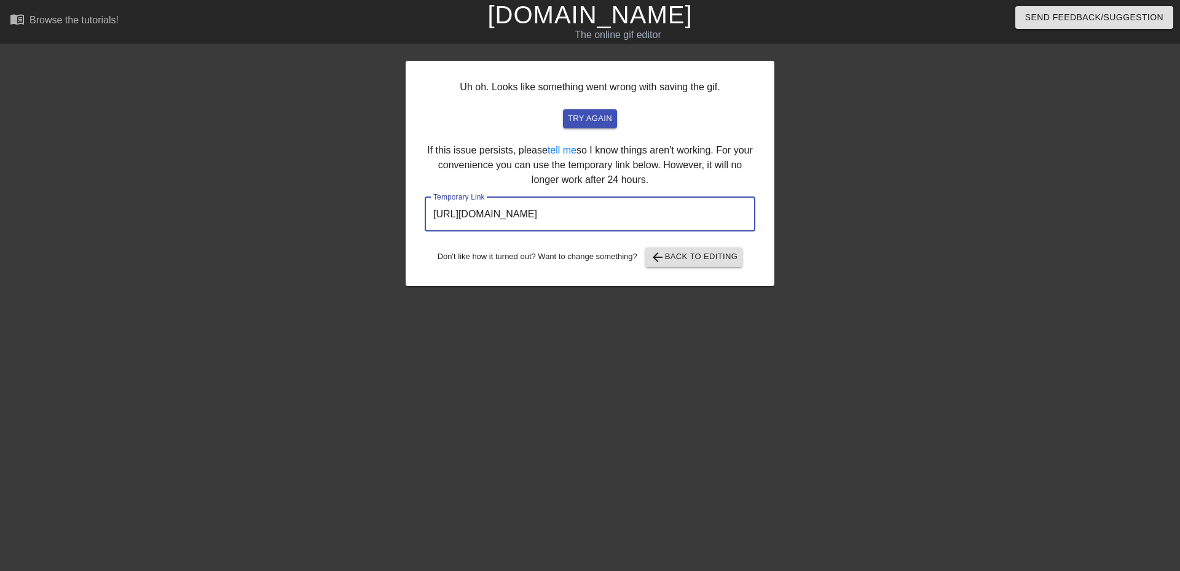
click at [686, 213] on input "https://www.gifntext.com/temp_generations/ATSXPUas.gif" at bounding box center [590, 214] width 331 height 34
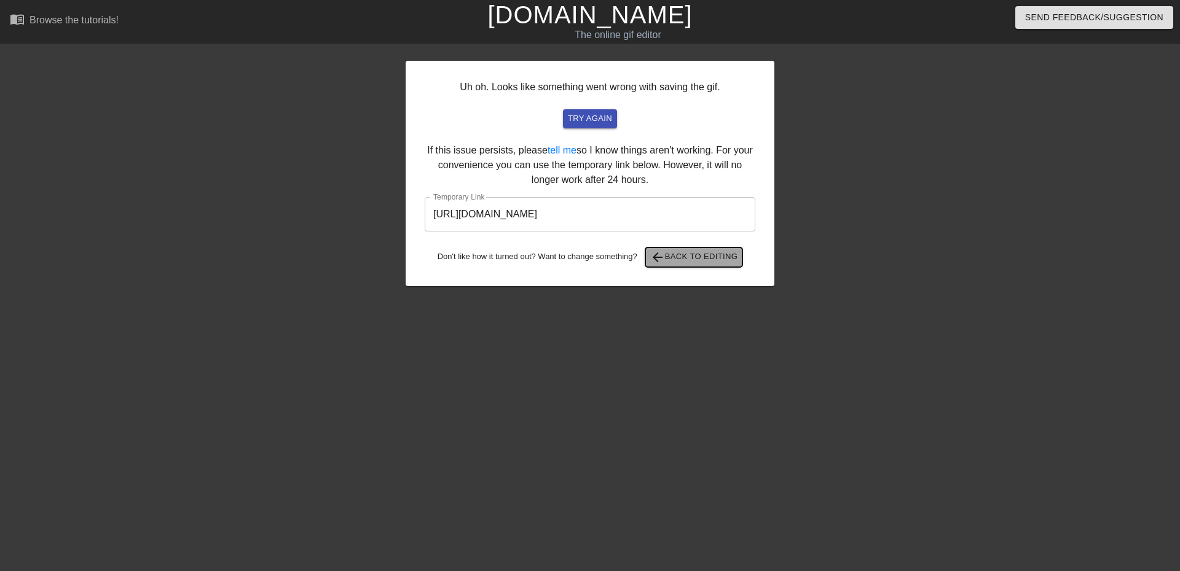
click at [705, 256] on span "arrow_back Back to Editing" at bounding box center [694, 257] width 88 height 15
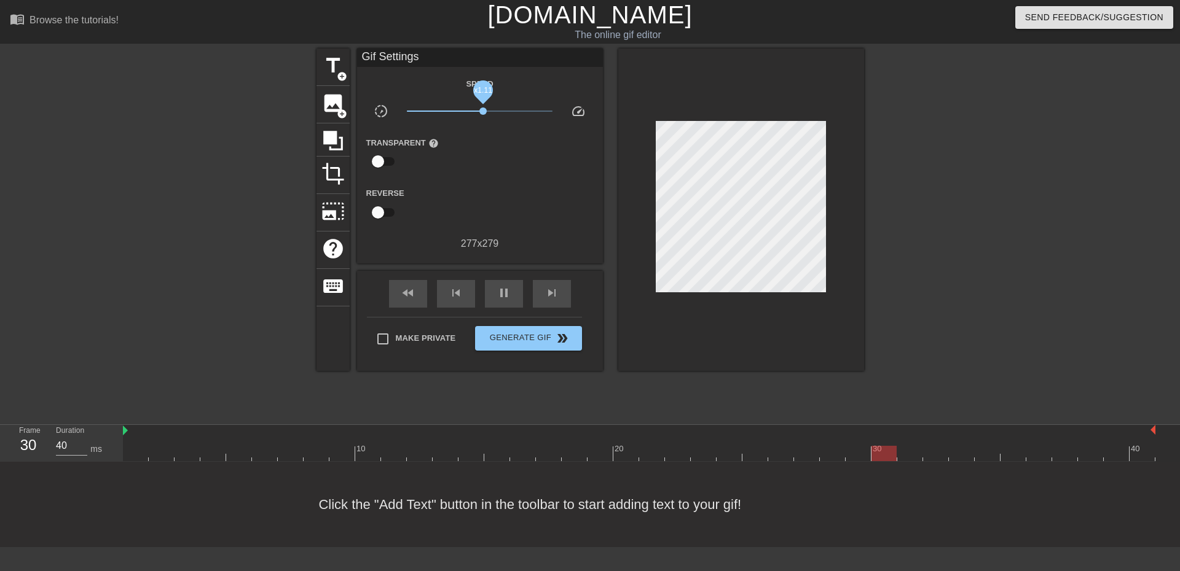
click at [483, 112] on span "x1.11" at bounding box center [482, 111] width 7 height 7
click at [555, 333] on span "double_arrow" at bounding box center [562, 338] width 15 height 15
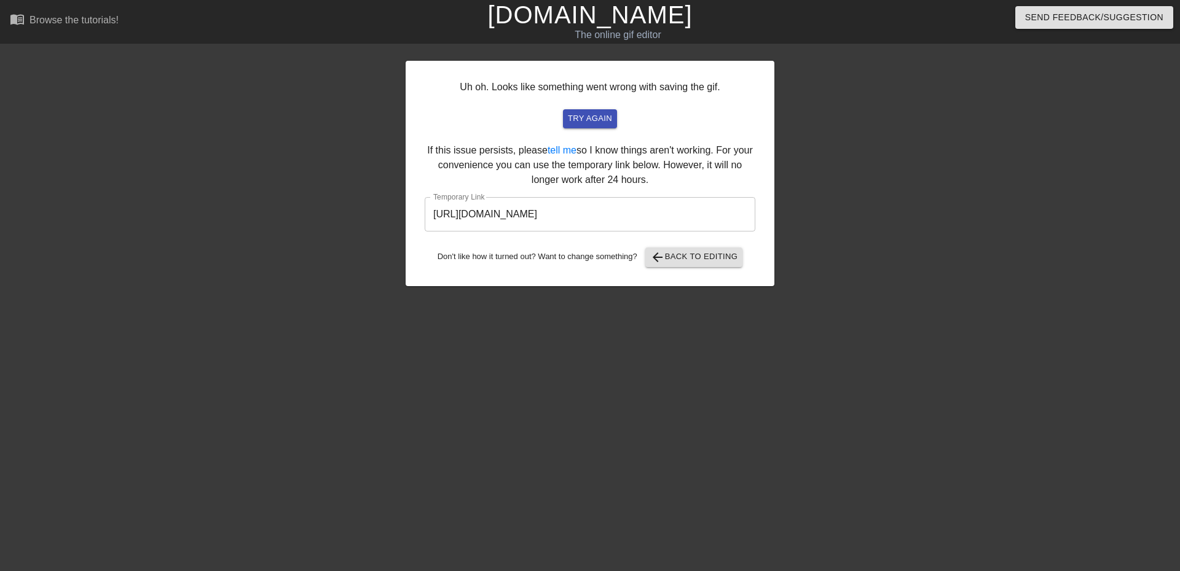
click at [690, 210] on input "https://www.gifntext.com/temp_generations/uZDagMXW.gif" at bounding box center [590, 214] width 331 height 34
click at [684, 252] on span "arrow_back Back to Editing" at bounding box center [694, 257] width 88 height 15
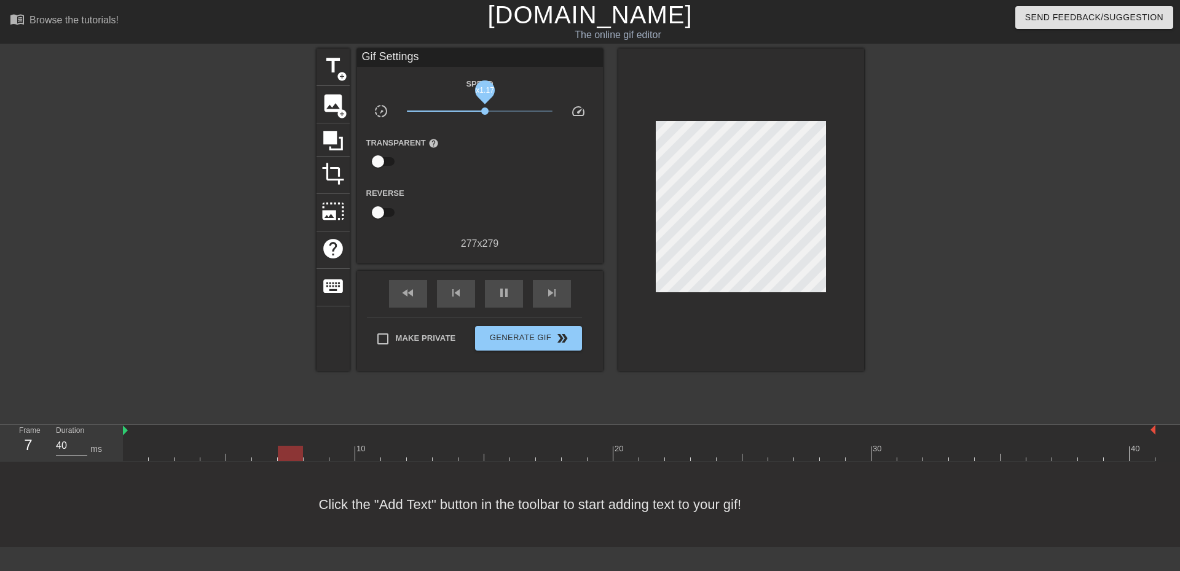
click at [485, 110] on span "x1.17" at bounding box center [484, 111] width 7 height 7
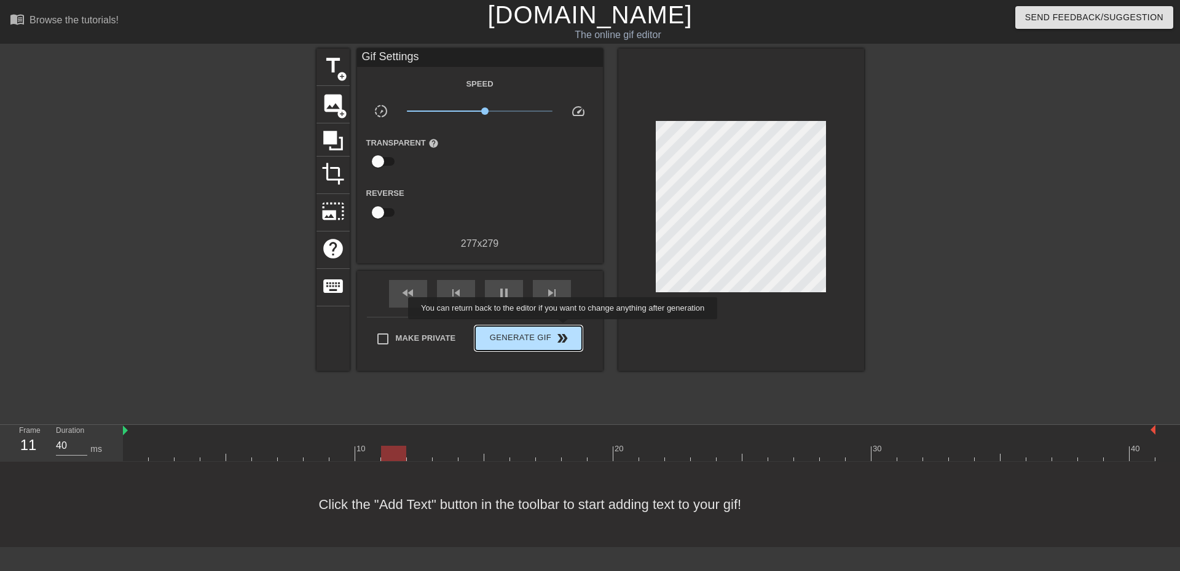
click at [564, 328] on button "Generate Gif double_arrow" at bounding box center [528, 338] width 106 height 25
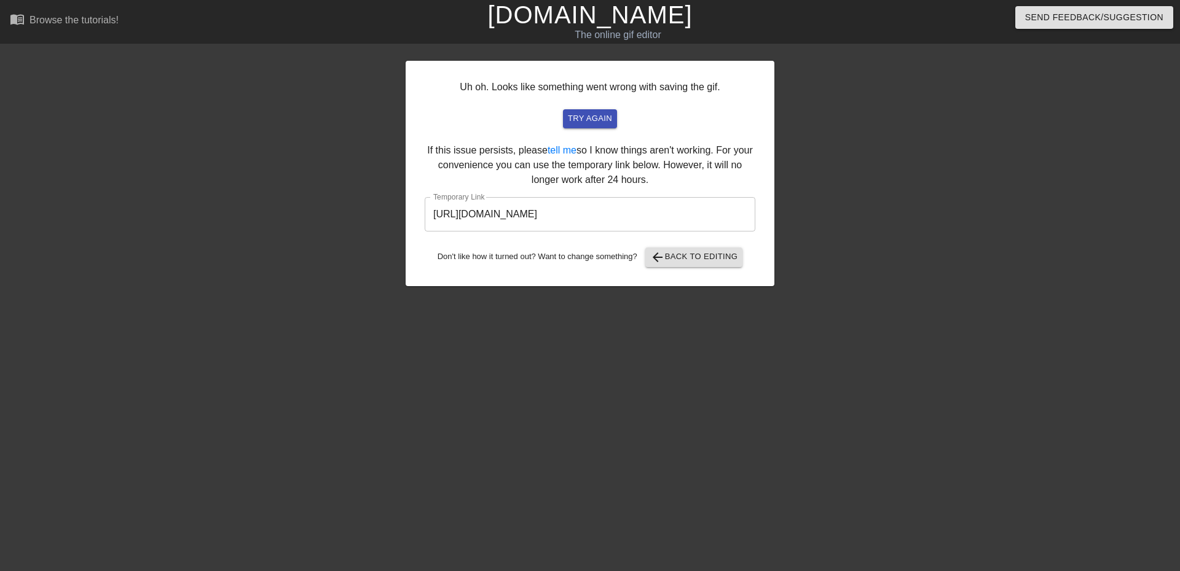
click at [686, 217] on input "https://www.gifntext.com/temp_generations/RLuFD8MV.gif" at bounding box center [590, 214] width 331 height 34
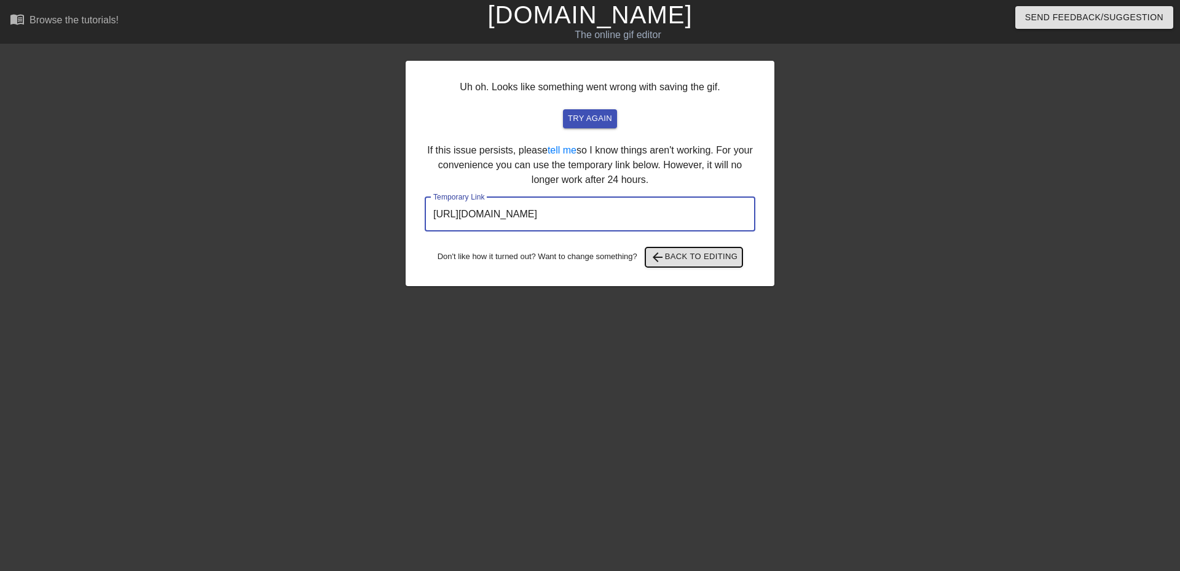
click at [722, 257] on span "arrow_back Back to Editing" at bounding box center [694, 257] width 88 height 15
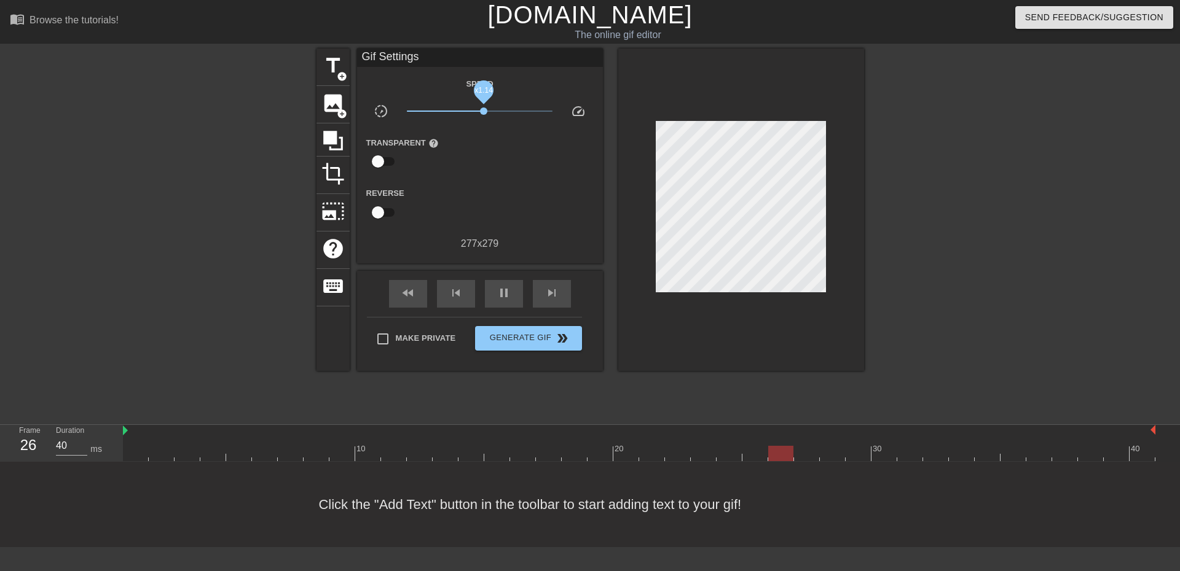
click at [484, 112] on span "x1.14" at bounding box center [483, 111] width 7 height 7
click at [568, 332] on span "double_arrow" at bounding box center [562, 338] width 15 height 15
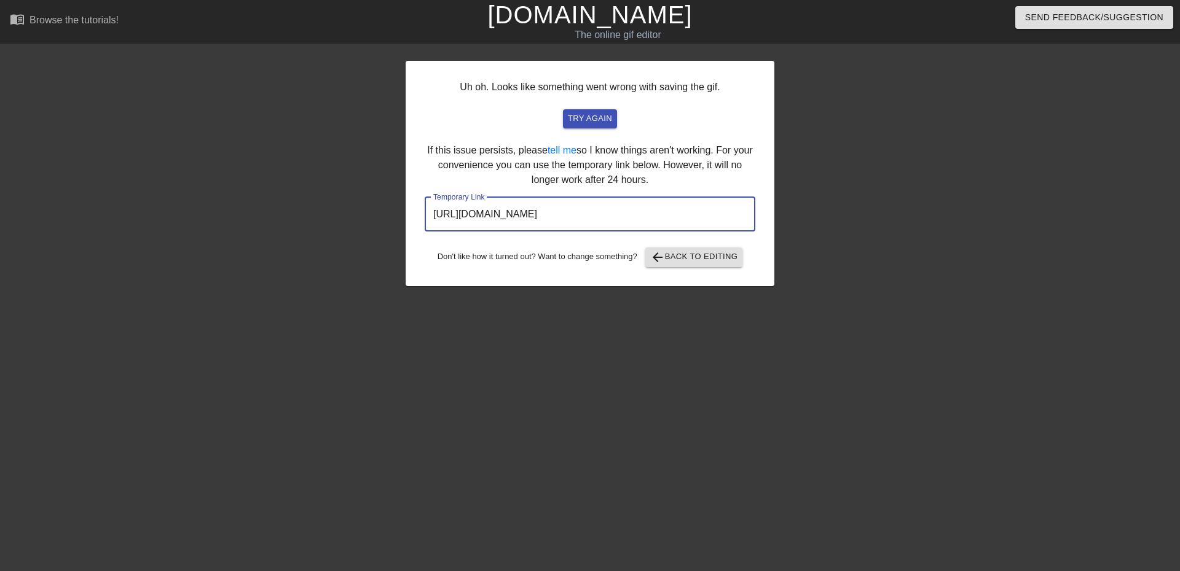
click at [646, 218] on input "https://www.gifntext.com/temp_generations/wutc7Z4Y.gif" at bounding box center [590, 214] width 331 height 34
click at [714, 262] on span "arrow_back Back to Editing" at bounding box center [694, 257] width 88 height 15
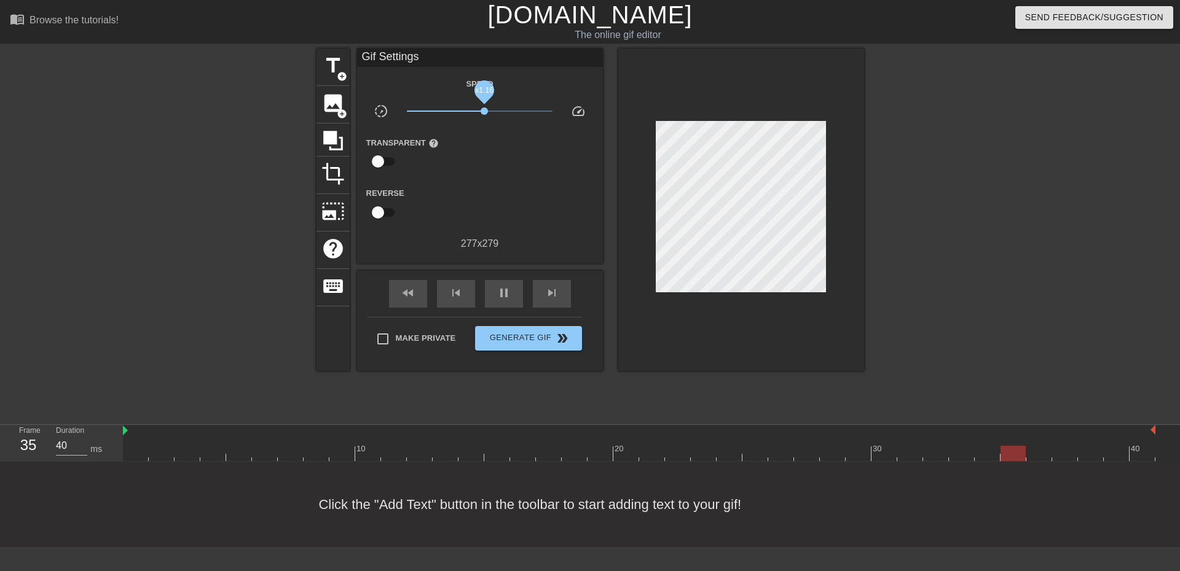
click at [484, 111] on span "x1.16" at bounding box center [484, 111] width 7 height 7
click at [566, 331] on span "double_arrow" at bounding box center [562, 338] width 15 height 15
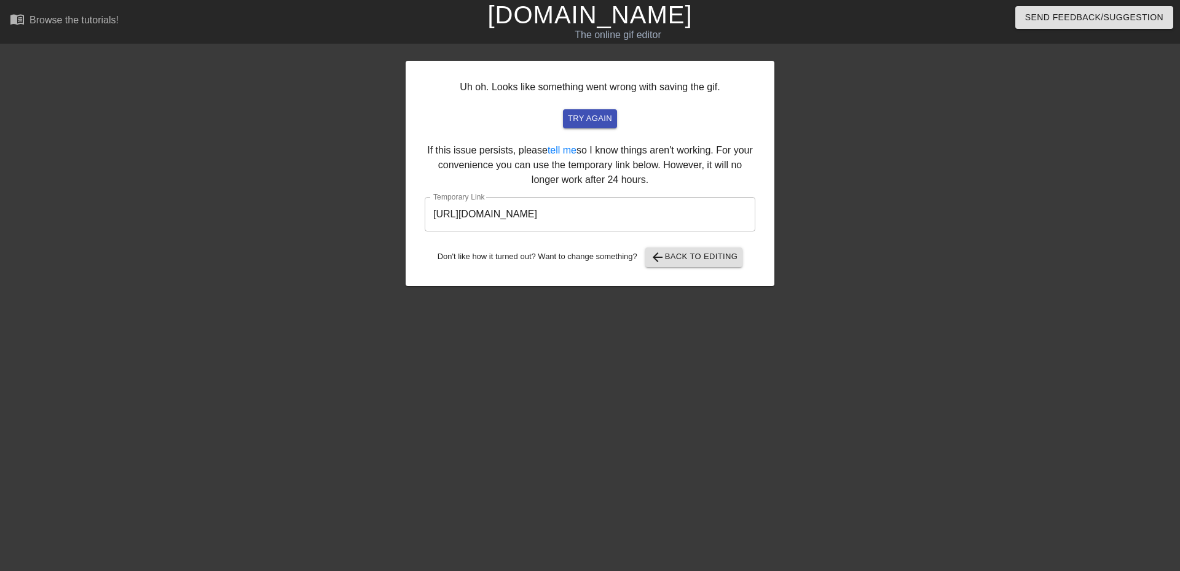
click at [672, 218] on input "https://www.gifntext.com/temp_generations/m5w27HTc.gif" at bounding box center [590, 214] width 331 height 34
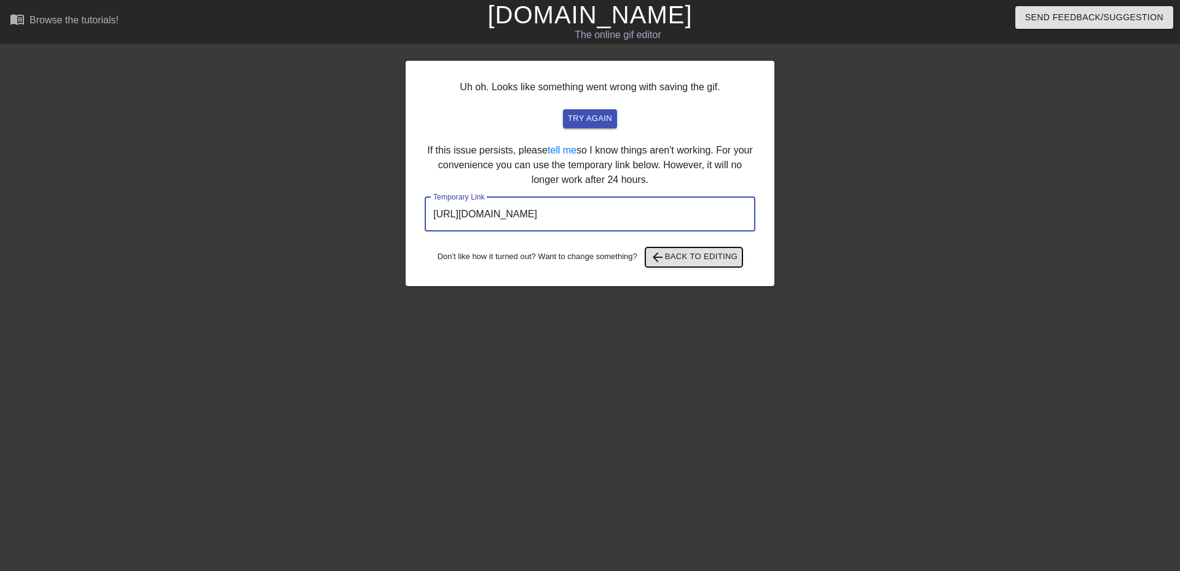
click at [668, 257] on span "arrow_back Back to Editing" at bounding box center [694, 257] width 88 height 15
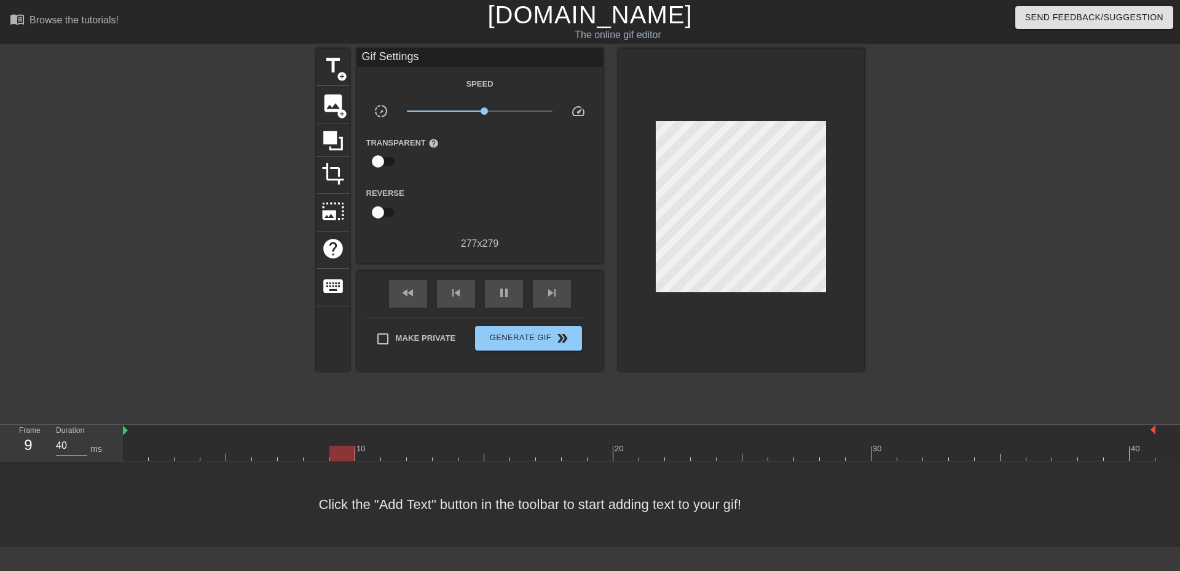
click at [485, 108] on span "x1.16" at bounding box center [480, 111] width 146 height 15
click at [485, 108] on span "x1.17" at bounding box center [484, 111] width 7 height 7
click at [484, 106] on span "x1.16" at bounding box center [480, 111] width 146 height 15
click at [485, 106] on span "x1.20" at bounding box center [480, 111] width 146 height 15
click at [390, 158] on input "checkbox" at bounding box center [378, 161] width 70 height 23
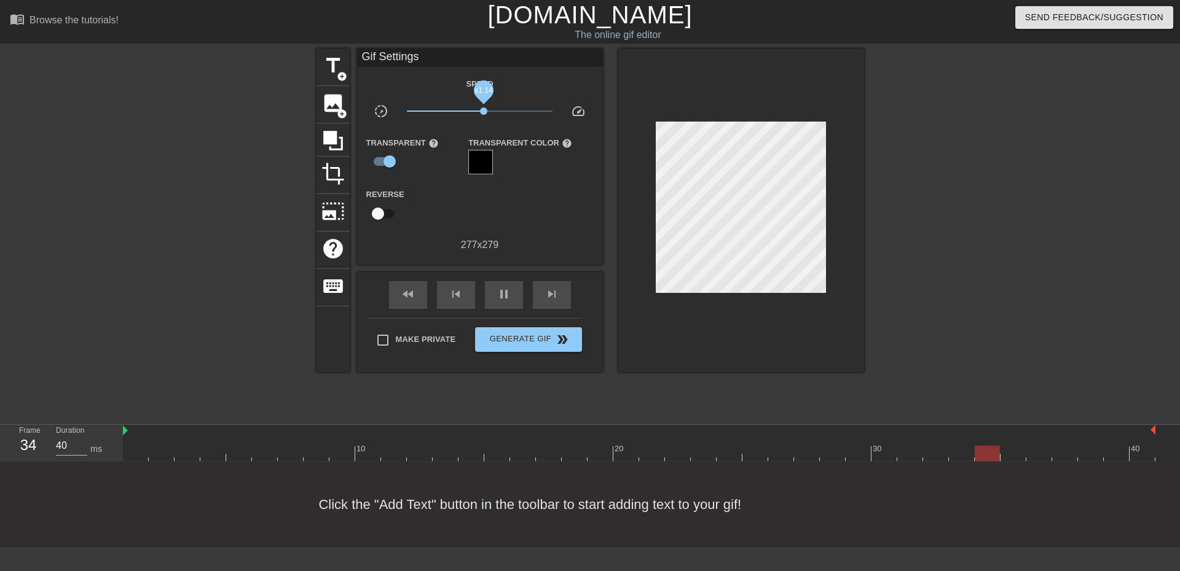
click at [484, 112] on span "x1.14" at bounding box center [483, 111] width 7 height 7
click at [385, 153] on input "checkbox" at bounding box center [390, 161] width 70 height 23
checkbox input "false"
